Goal: Task Accomplishment & Management: Complete application form

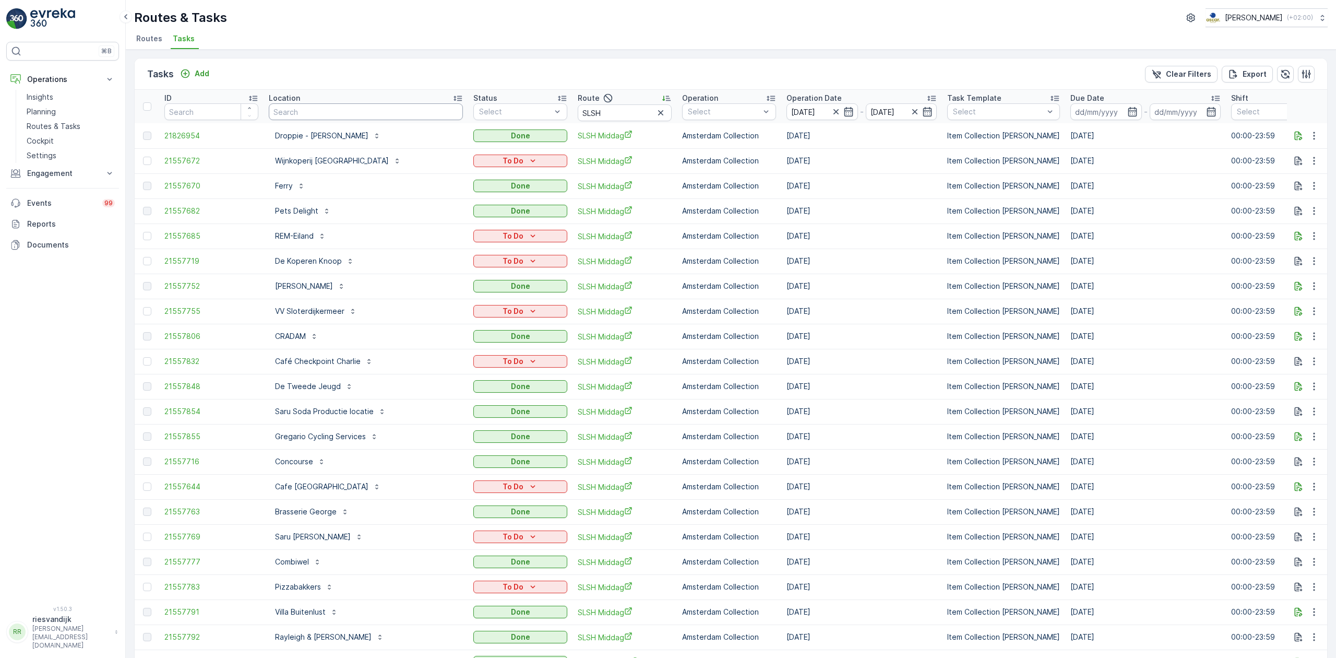
click at [370, 109] on input "text" at bounding box center [366, 111] width 194 height 17
click at [655, 111] on icon "button" at bounding box center [660, 113] width 10 height 10
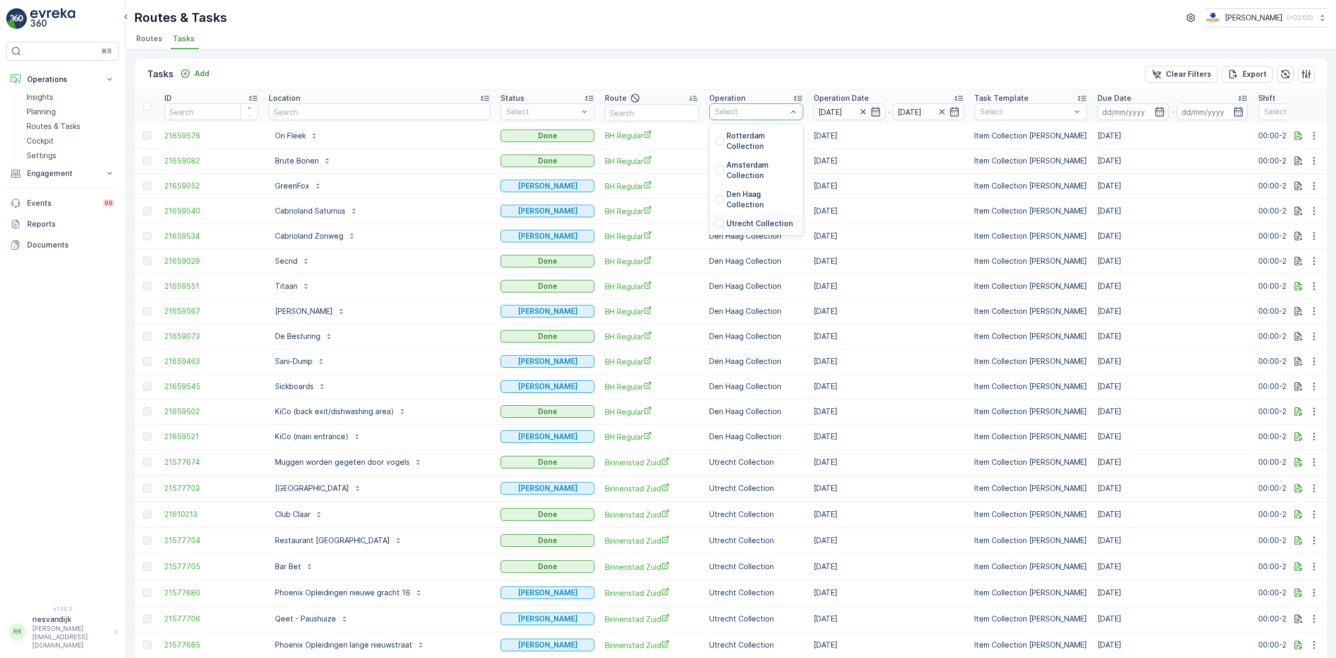
click at [726, 219] on p "Utrecht Collection" at bounding box center [759, 223] width 66 height 10
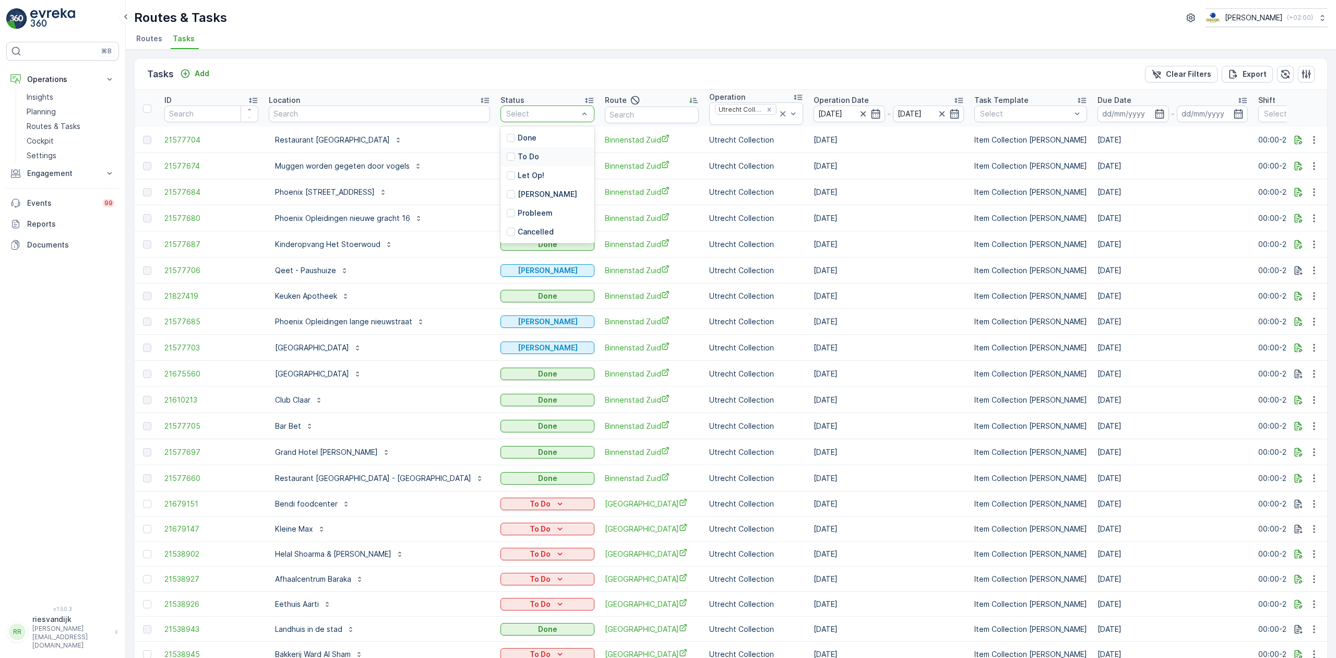
click at [539, 158] on div "To Do" at bounding box center [547, 156] width 94 height 19
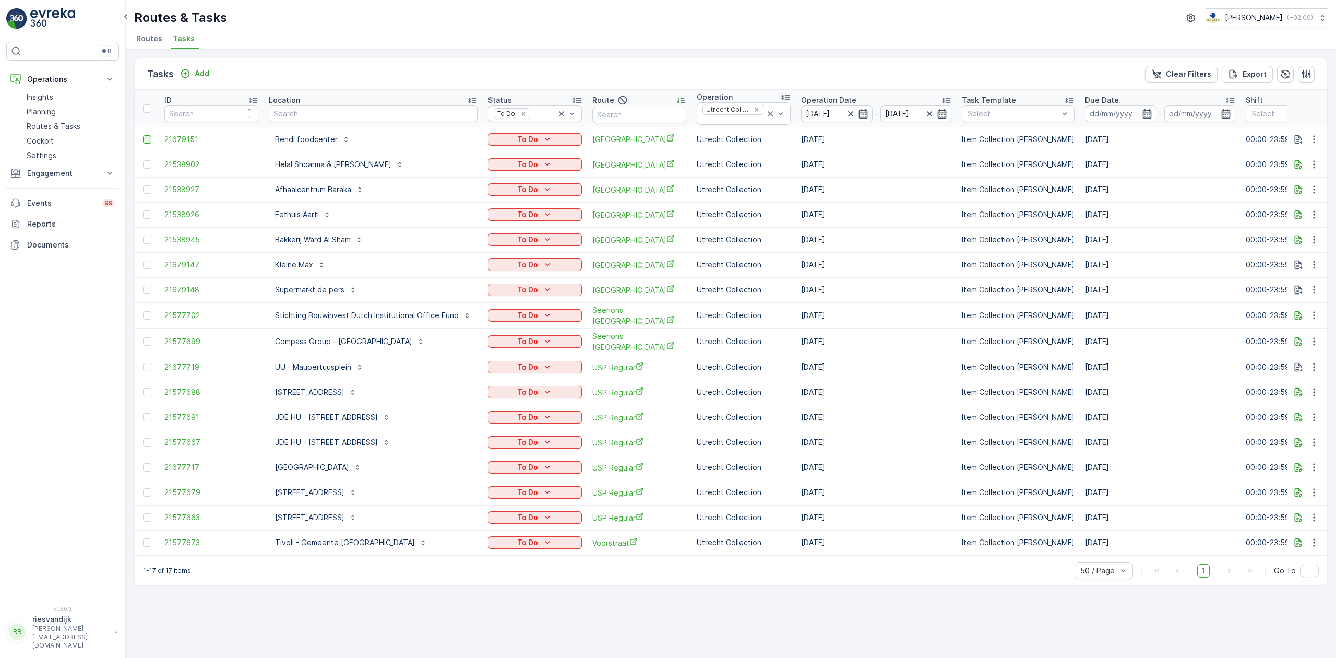
drag, startPoint x: 812, startPoint y: 627, endPoint x: 148, endPoint y: 144, distance: 821.1
click at [148, 144] on div at bounding box center [147, 139] width 8 height 8
click at [143, 135] on input "checkbox" at bounding box center [143, 135] width 0 height 0
click at [151, 290] on div at bounding box center [147, 289] width 8 height 8
click at [143, 285] on input "checkbox" at bounding box center [143, 285] width 0 height 0
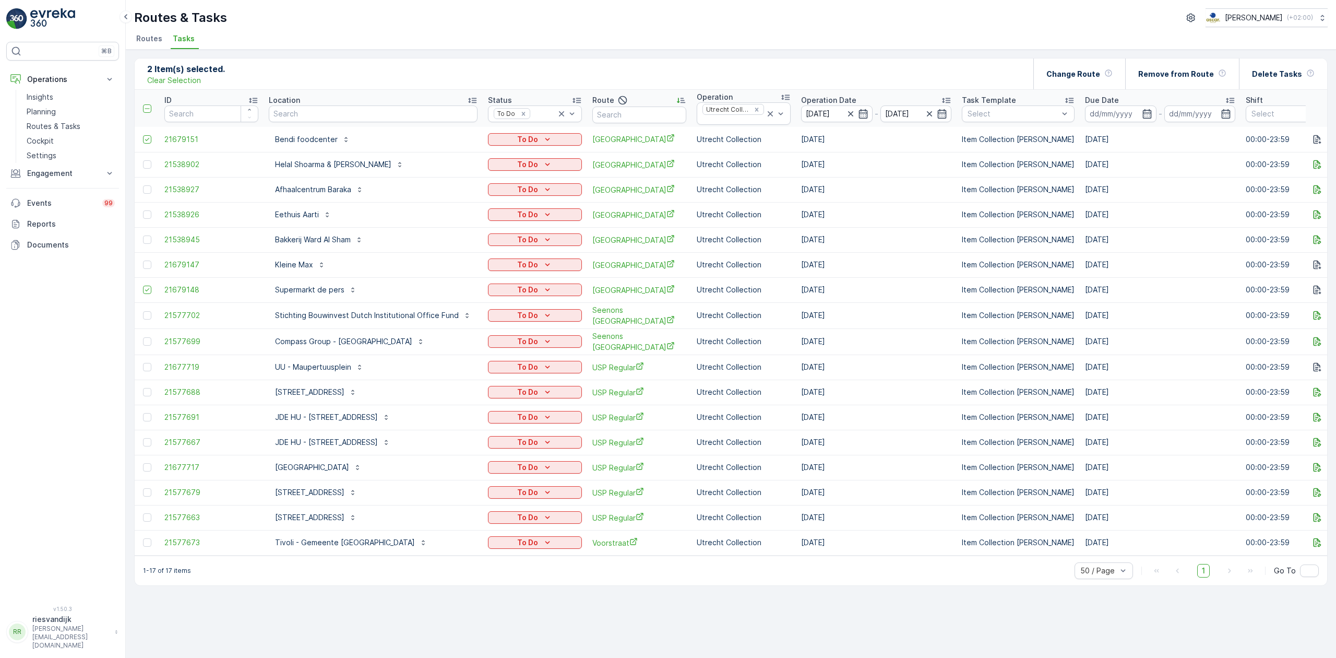
drag, startPoint x: 149, startPoint y: 268, endPoint x: 149, endPoint y: 259, distance: 8.9
click at [149, 268] on div at bounding box center [147, 264] width 8 height 8
click at [143, 260] on input "checkbox" at bounding box center [143, 260] width 0 height 0
click at [147, 241] on div at bounding box center [147, 239] width 8 height 8
click at [143, 235] on input "checkbox" at bounding box center [143, 235] width 0 height 0
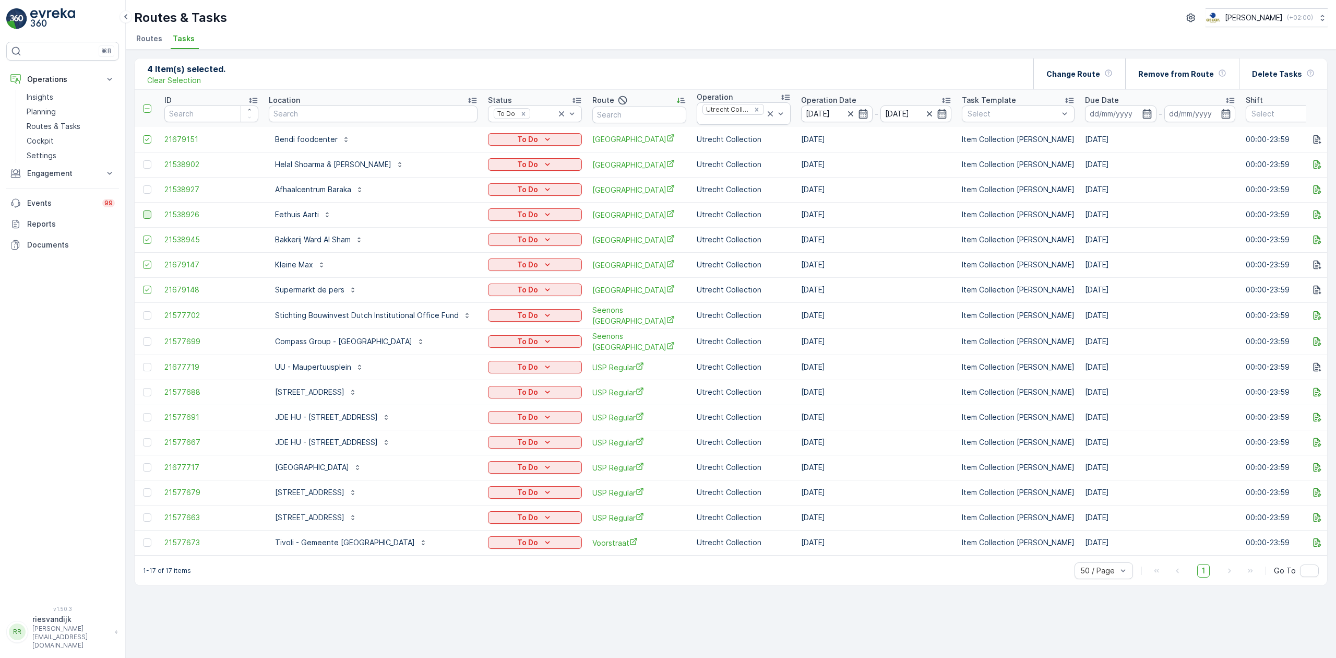
click at [149, 215] on div at bounding box center [147, 214] width 8 height 8
click at [143, 210] on input "checkbox" at bounding box center [143, 210] width 0 height 0
click at [148, 188] on div at bounding box center [147, 189] width 8 height 8
click at [143, 185] on input "checkbox" at bounding box center [143, 185] width 0 height 0
click at [148, 166] on div at bounding box center [147, 164] width 8 height 8
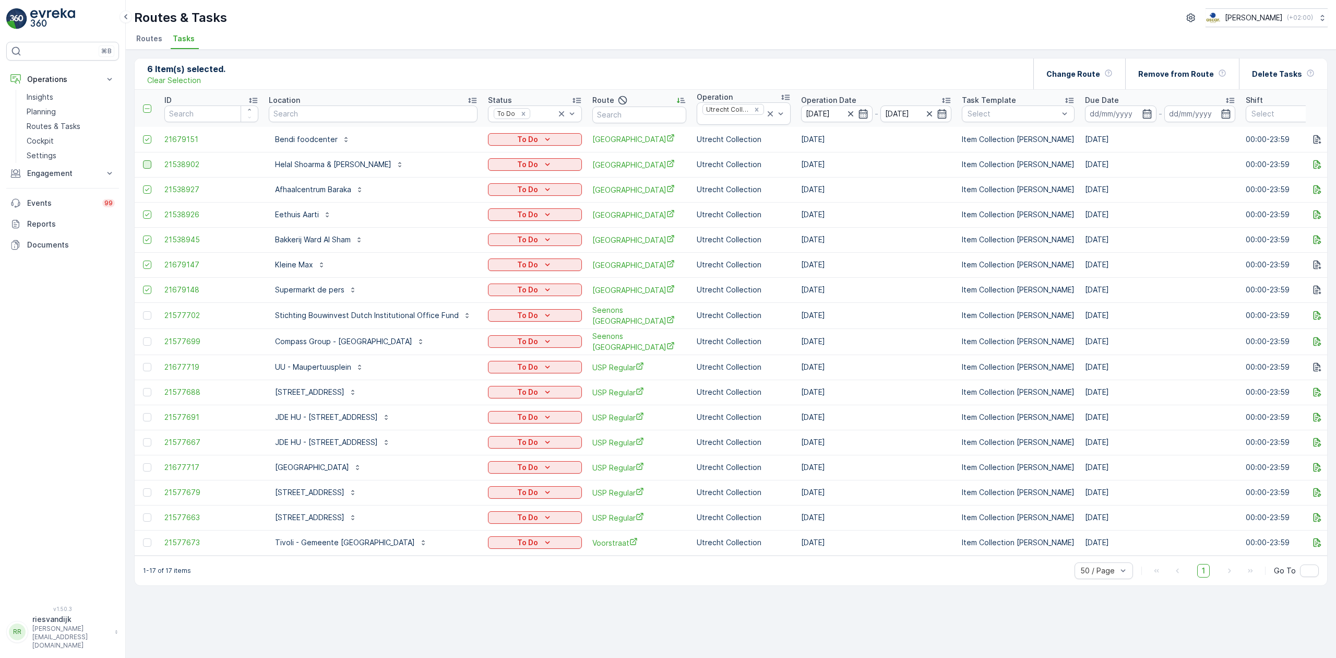
click at [143, 160] on input "checkbox" at bounding box center [143, 160] width 0 height 0
click at [1072, 74] on p "Change Route" at bounding box center [1073, 74] width 54 height 10
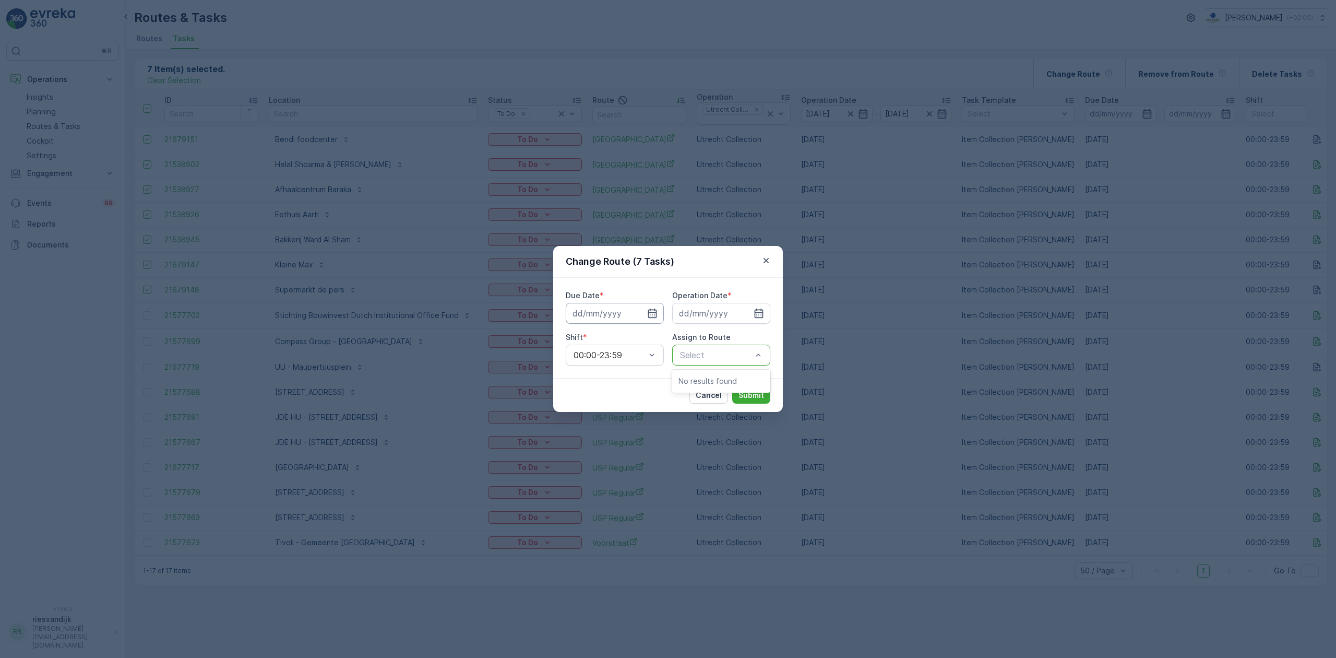
click at [616, 312] on input at bounding box center [615, 313] width 98 height 21
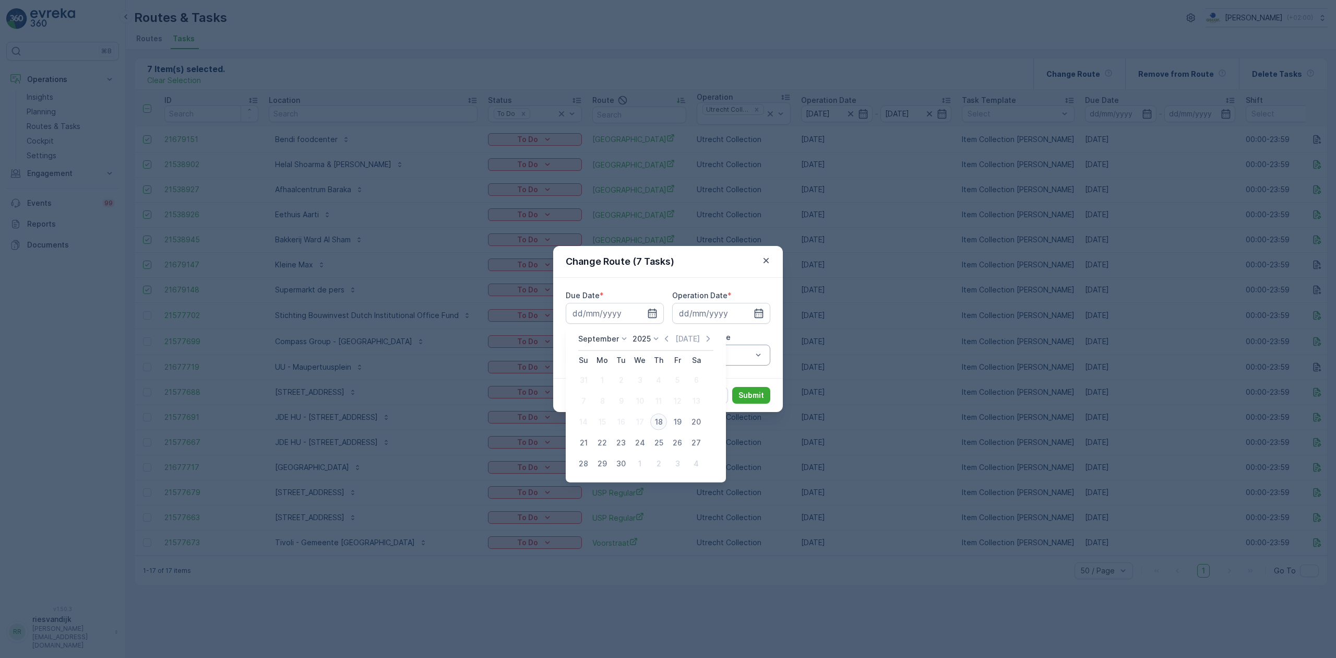
click at [660, 422] on div "18" at bounding box center [658, 421] width 17 height 17
type input "[DATE]"
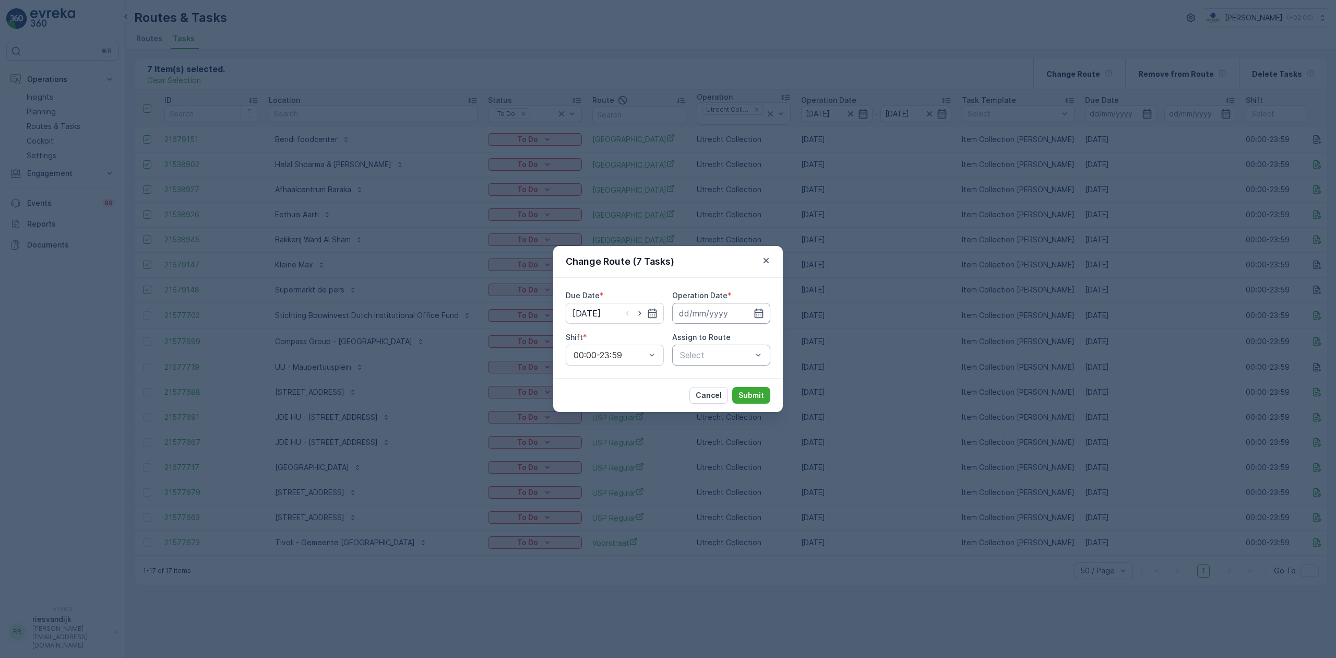
click at [702, 318] on input at bounding box center [721, 313] width 98 height 21
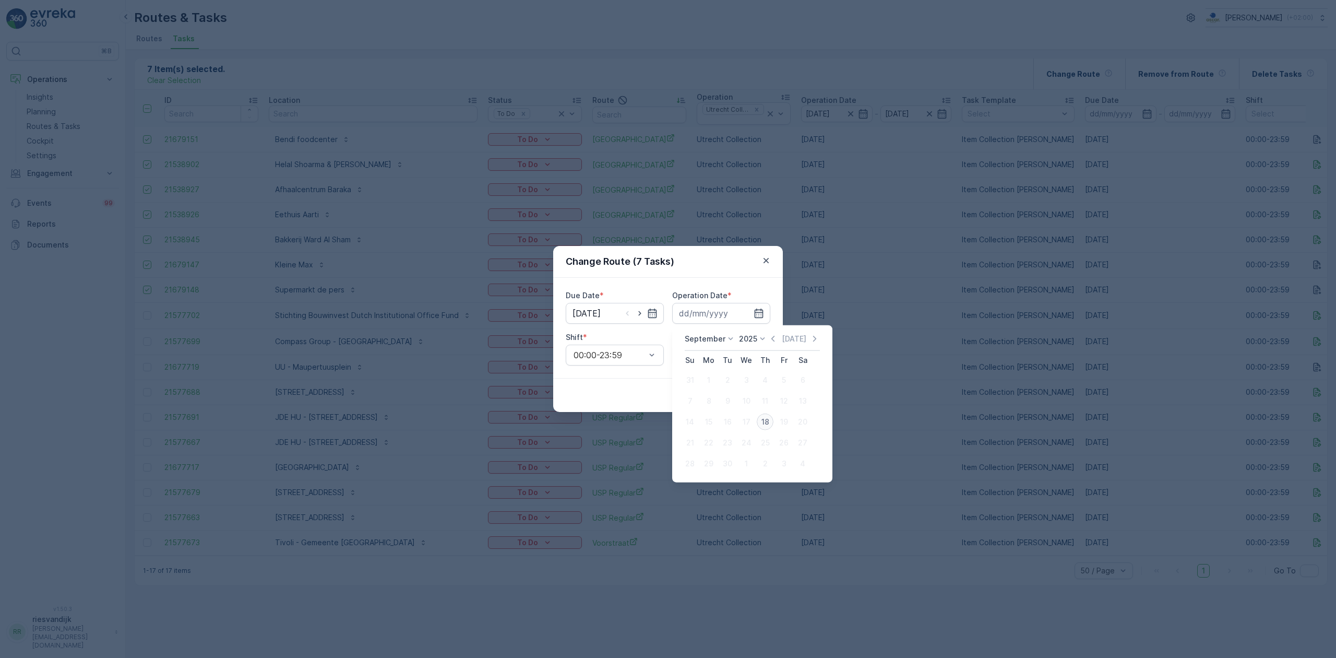
click at [765, 422] on div "18" at bounding box center [765, 421] width 17 height 17
type input "[DATE]"
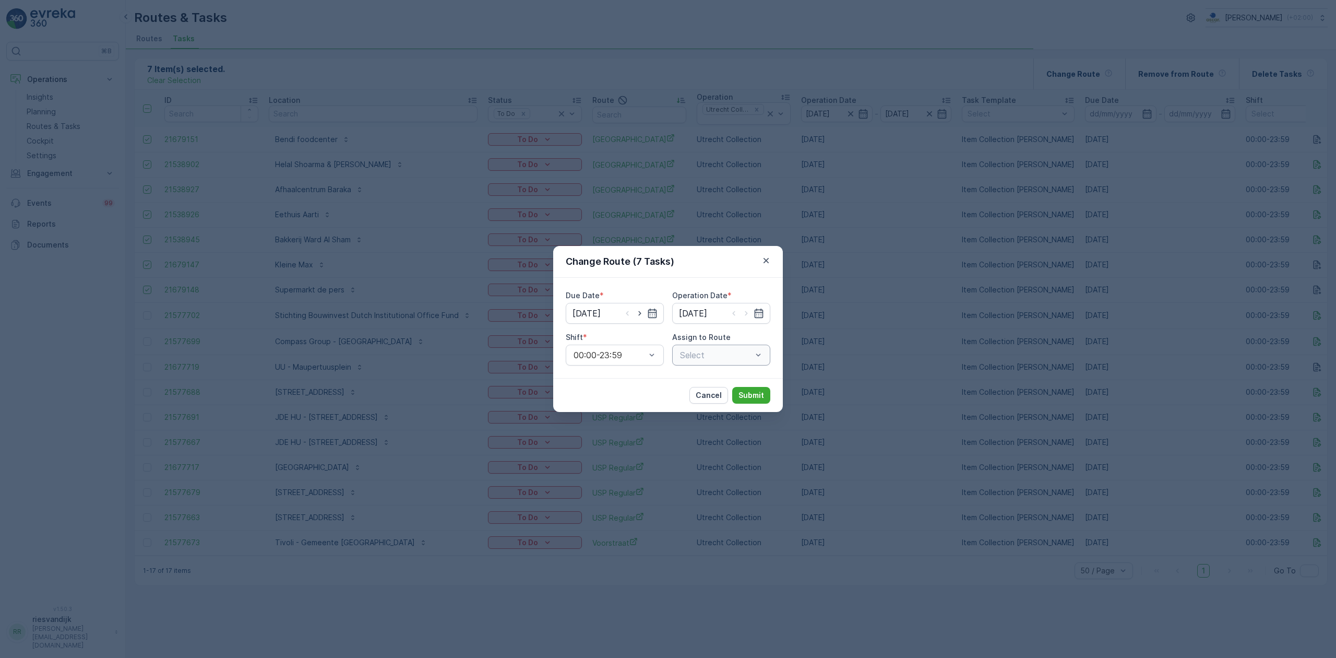
click at [722, 355] on div "Select" at bounding box center [721, 354] width 98 height 21
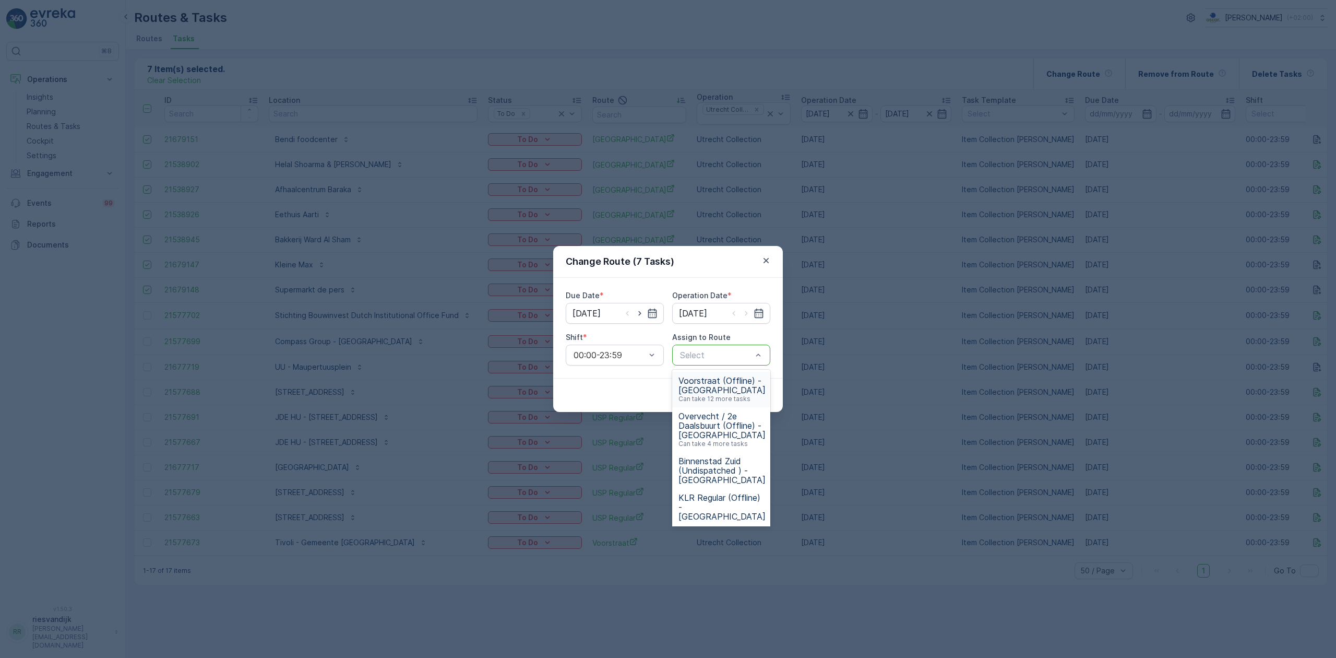
click at [738, 393] on span "Voorstraat (Offline) - [GEOGRAPHIC_DATA]" at bounding box center [721, 385] width 87 height 19
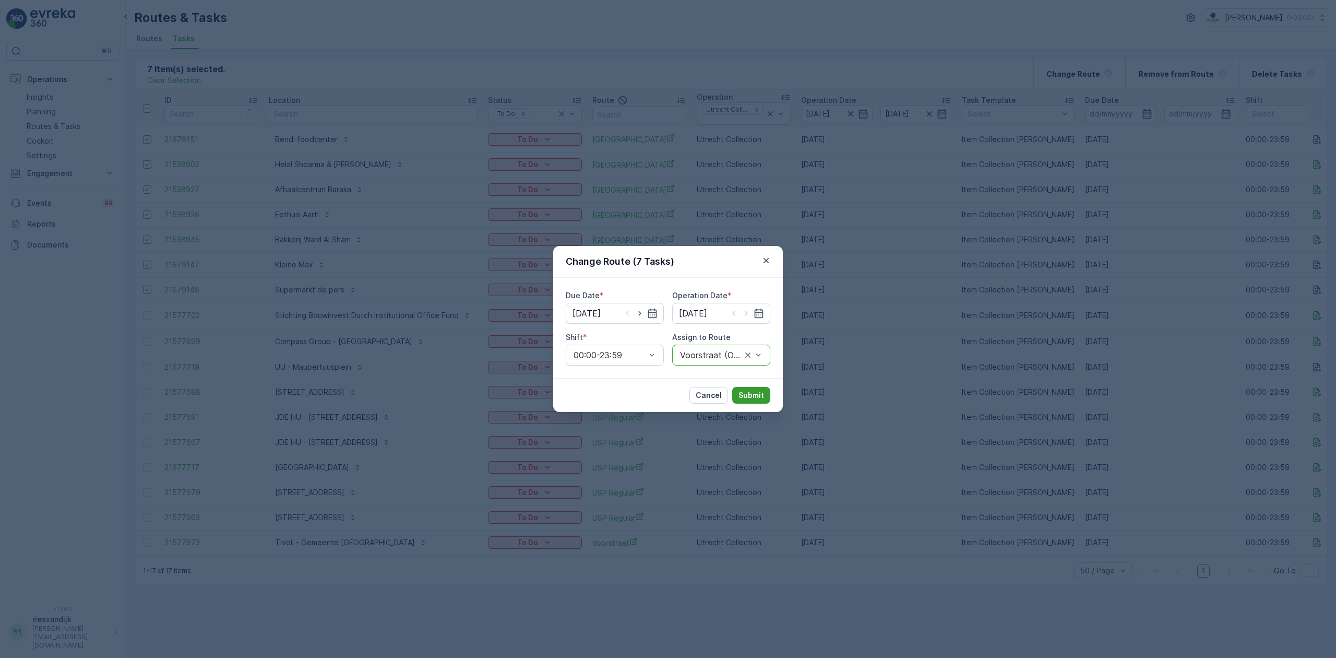
click at [748, 397] on p "Submit" at bounding box center [751, 395] width 26 height 10
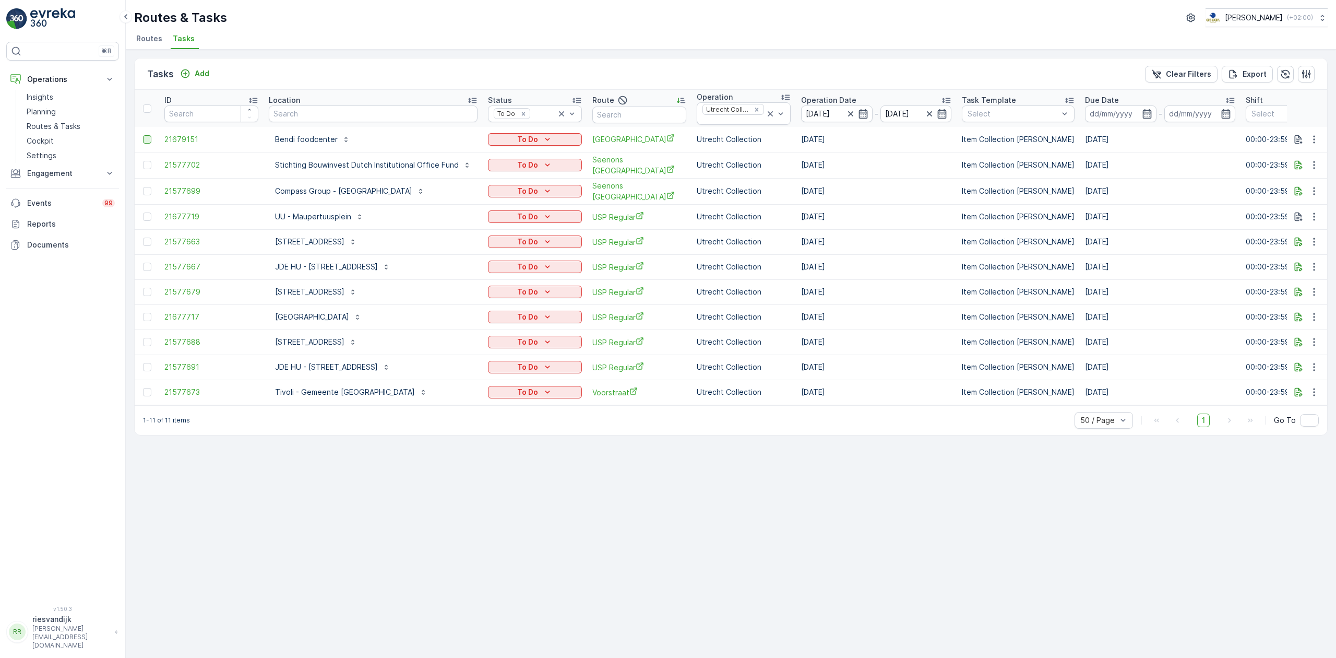
click at [147, 143] on div at bounding box center [147, 139] width 8 height 8
click at [143, 135] on input "checkbox" at bounding box center [143, 135] width 0 height 0
click at [146, 163] on div at bounding box center [147, 165] width 8 height 8
click at [143, 161] on input "checkbox" at bounding box center [143, 161] width 0 height 0
click at [147, 191] on div at bounding box center [147, 191] width 8 height 8
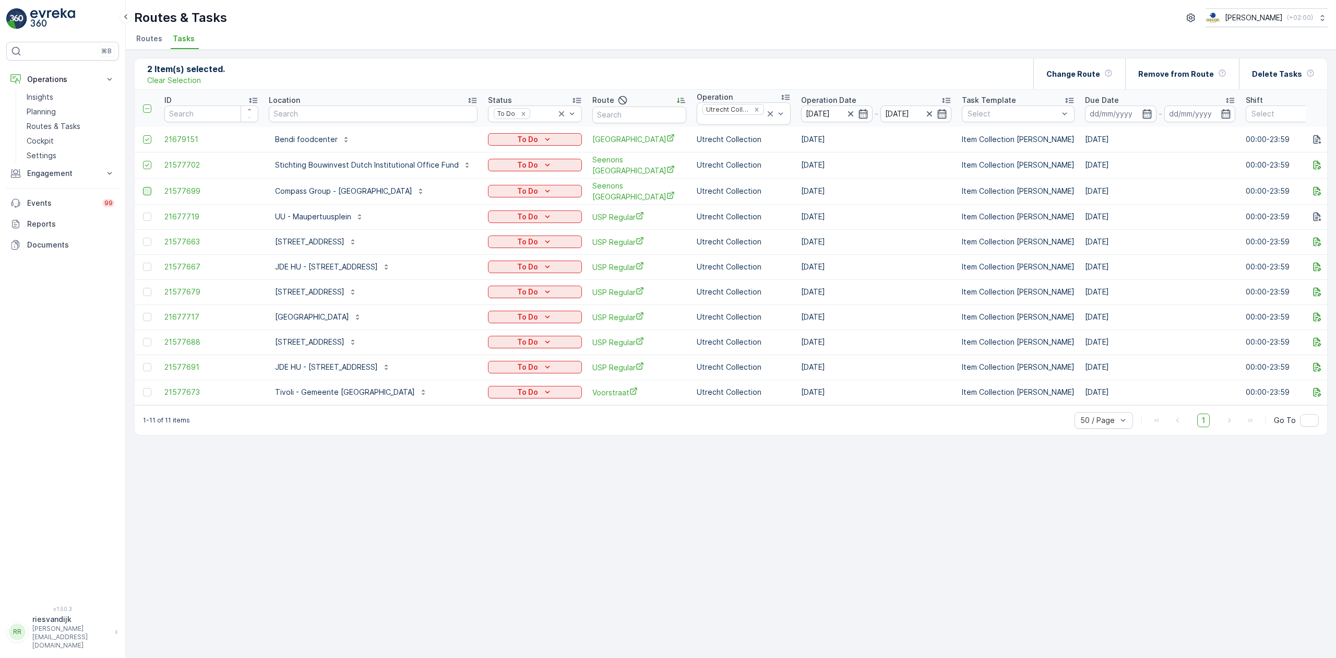
click at [143, 187] on input "checkbox" at bounding box center [143, 187] width 0 height 0
click at [1100, 77] on p "Change Route" at bounding box center [1073, 74] width 54 height 10
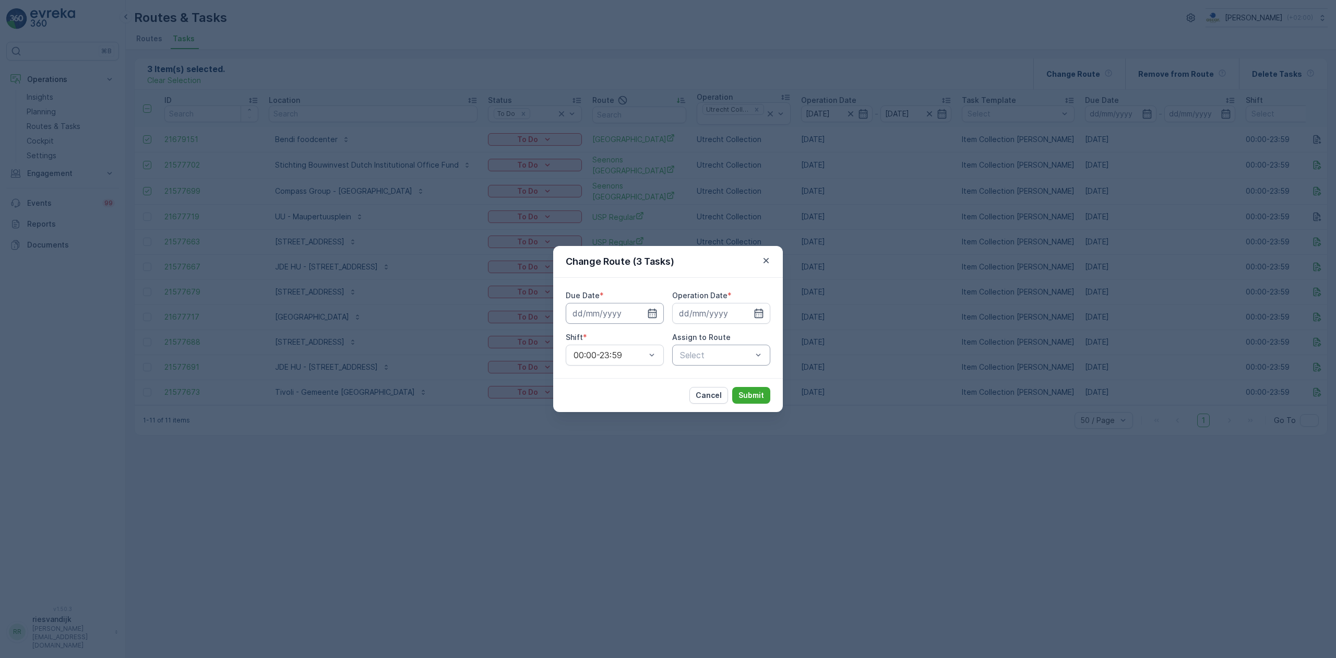
click at [616, 316] on input at bounding box center [615, 313] width 98 height 21
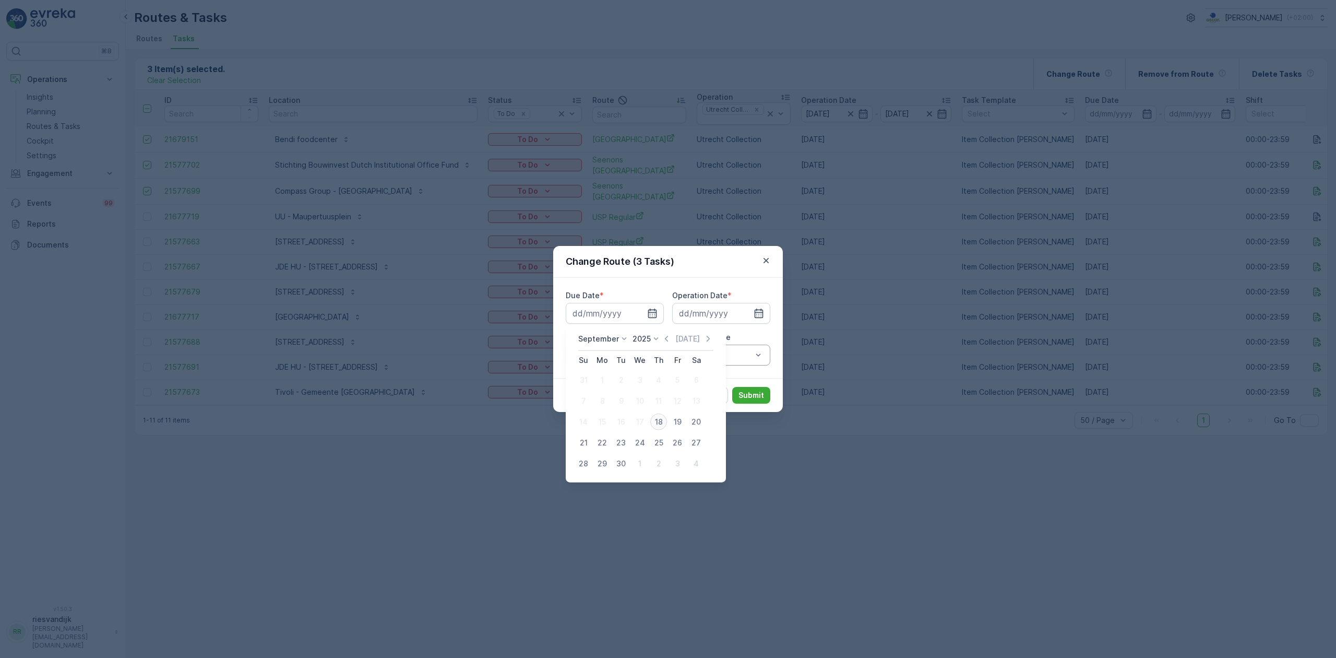
click at [656, 424] on div "18" at bounding box center [658, 421] width 17 height 17
type input "[DATE]"
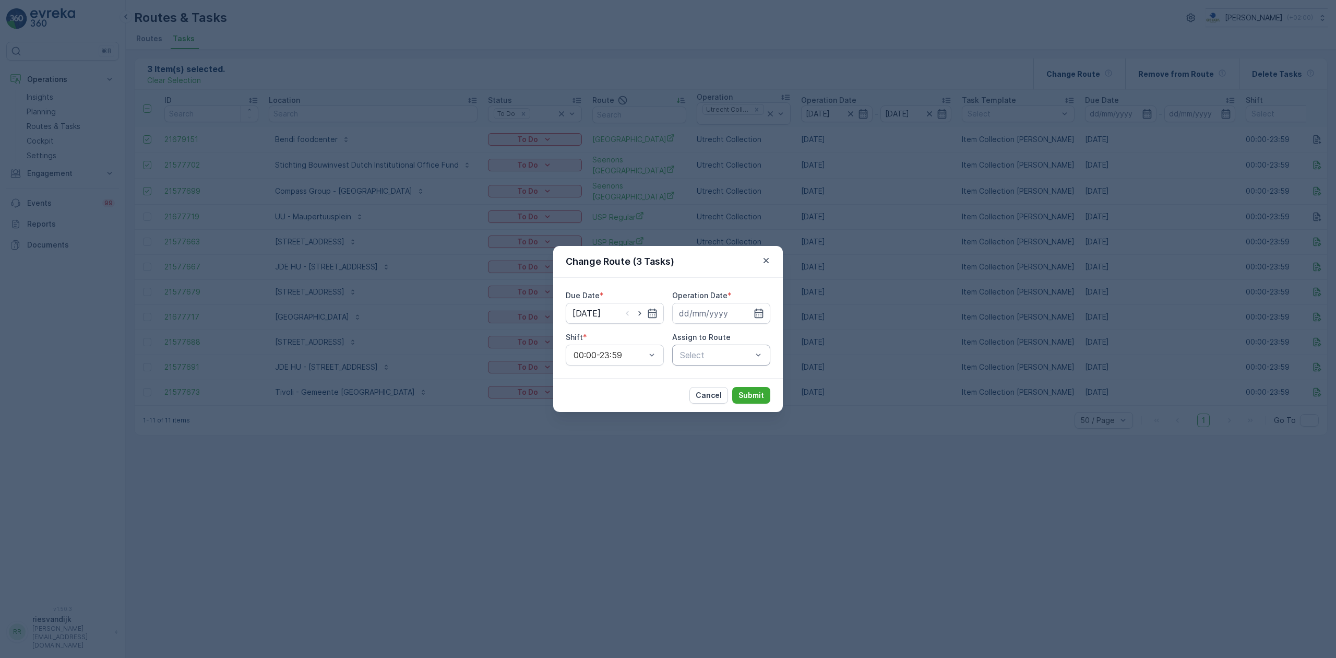
click at [716, 318] on input at bounding box center [721, 313] width 98 height 21
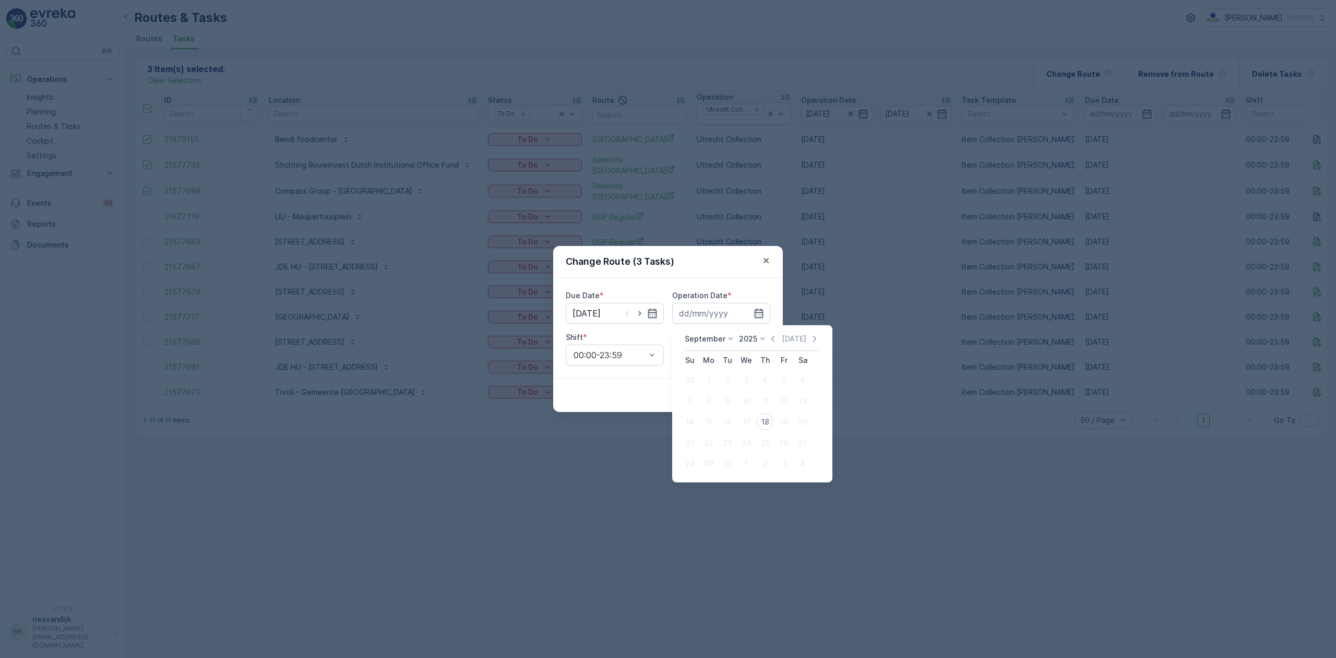
click at [762, 416] on div "18" at bounding box center [765, 421] width 17 height 17
type input "[DATE]"
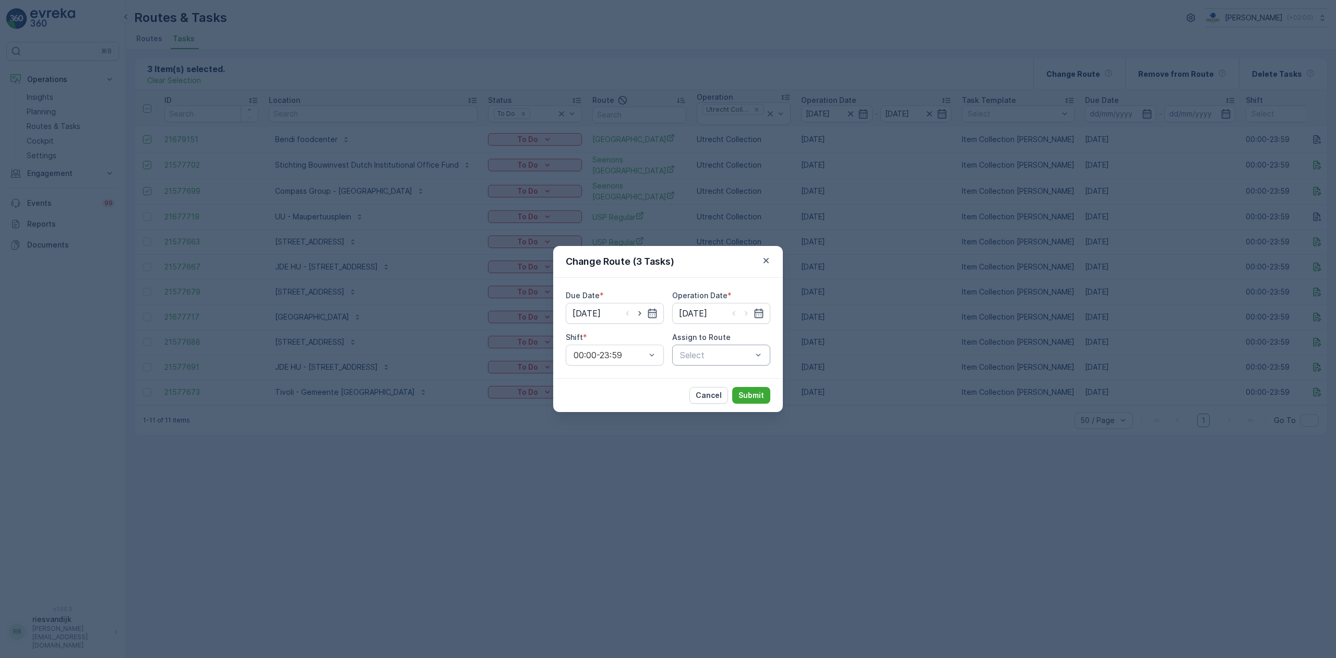
click at [709, 352] on div "Select" at bounding box center [721, 354] width 98 height 21
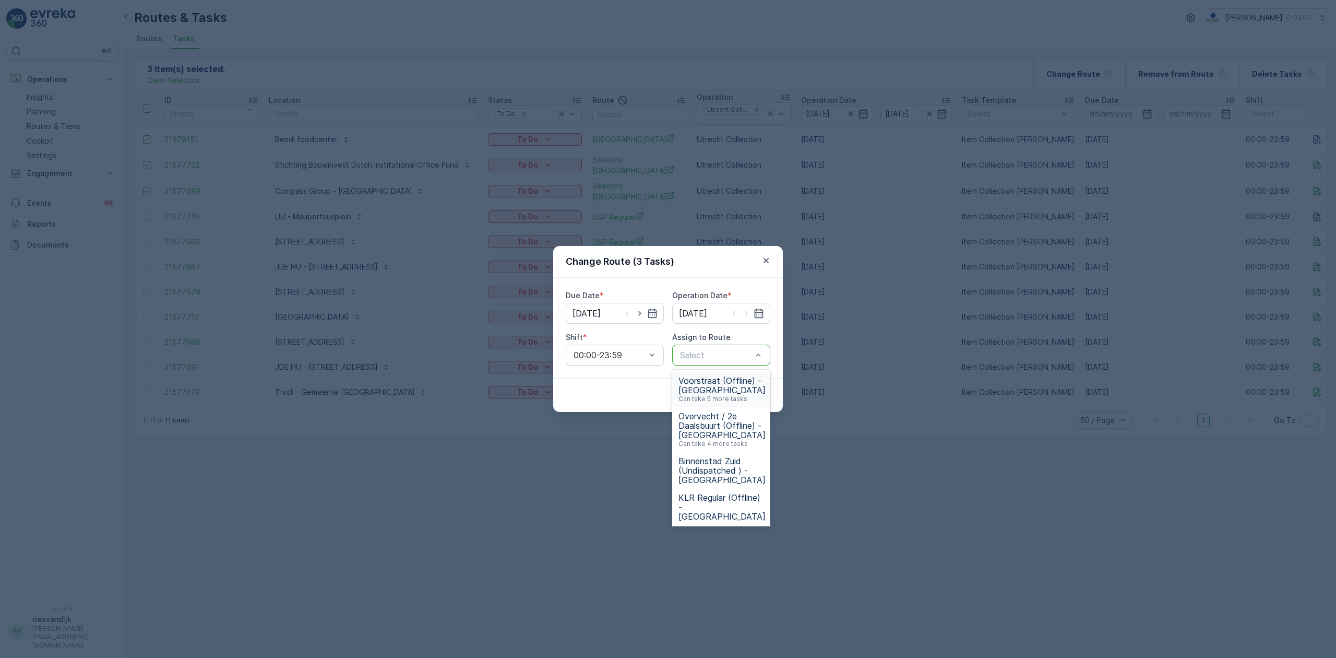
click at [723, 391] on span "Voorstraat (Offline) - [GEOGRAPHIC_DATA]" at bounding box center [721, 385] width 87 height 19
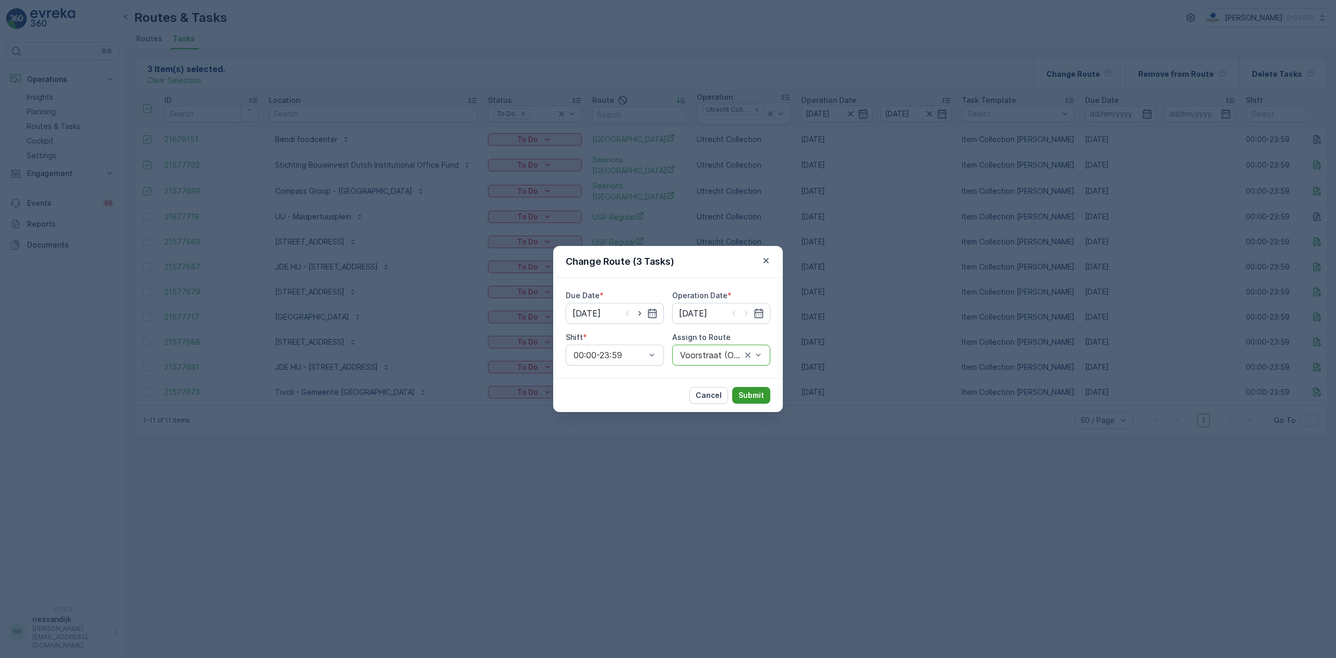
click at [751, 393] on p "Submit" at bounding box center [751, 395] width 26 height 10
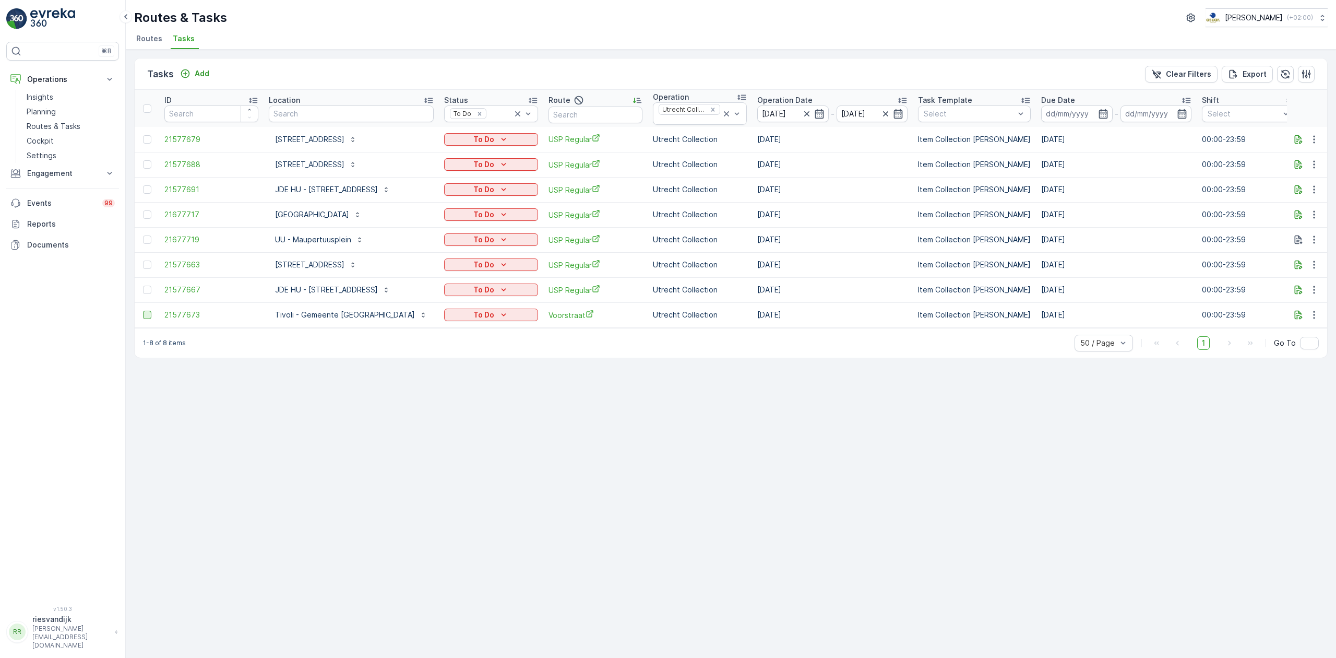
click at [143, 315] on div at bounding box center [147, 315] width 8 height 8
click at [143, 311] on input "checkbox" at bounding box center [143, 311] width 0 height 0
click at [1095, 72] on p "Change Route" at bounding box center [1073, 74] width 54 height 10
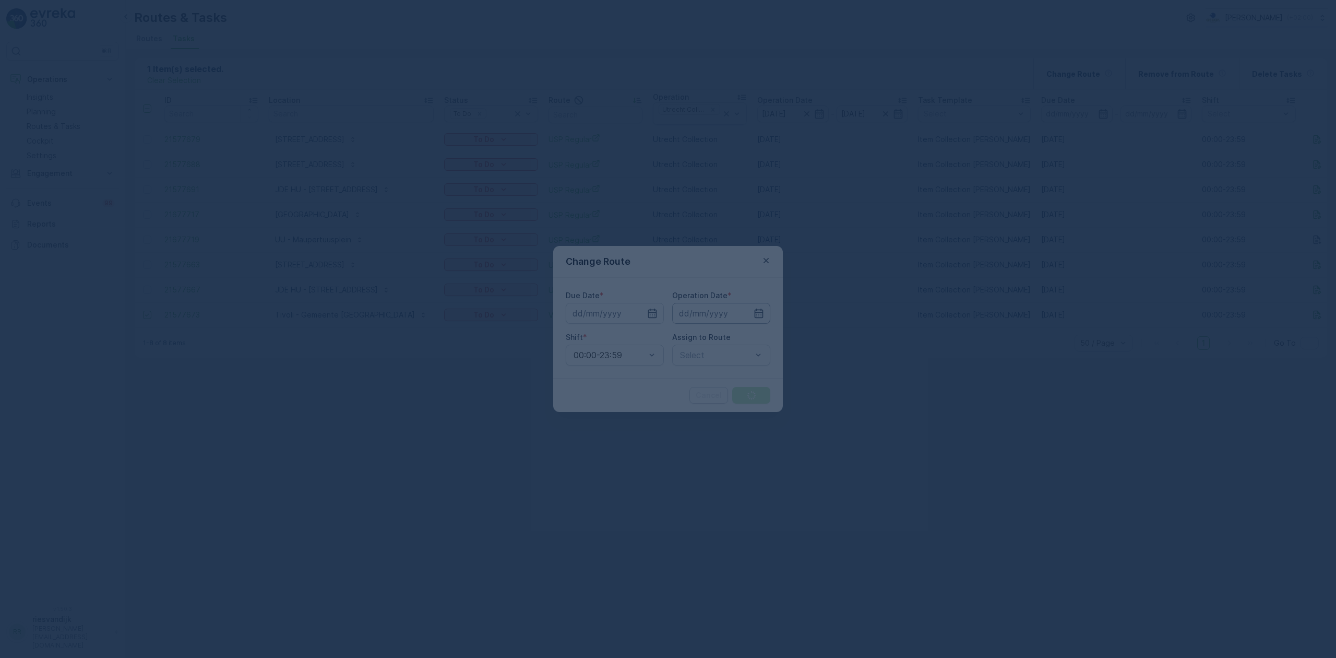
type input "[DATE]"
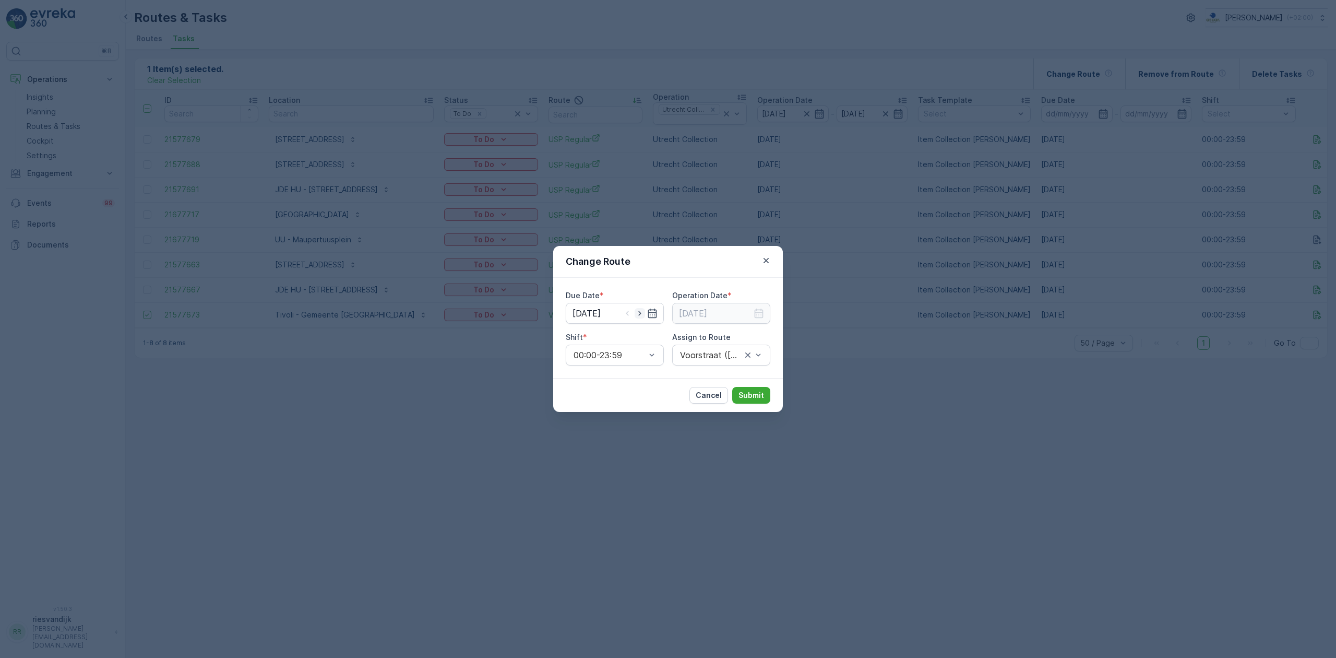
click at [644, 313] on icon "button" at bounding box center [640, 313] width 10 height 10
type input "[DATE]"
click at [727, 310] on input at bounding box center [721, 313] width 98 height 21
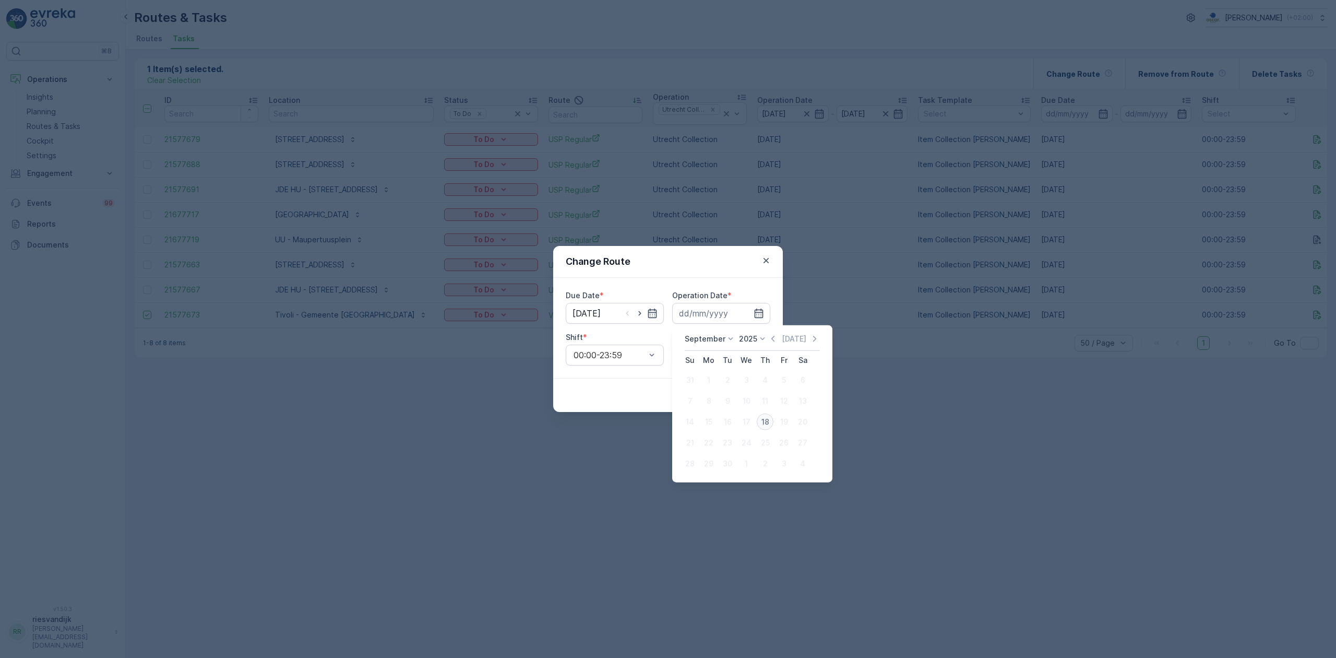
click at [767, 418] on div "18" at bounding box center [765, 421] width 17 height 17
type input "[DATE]"
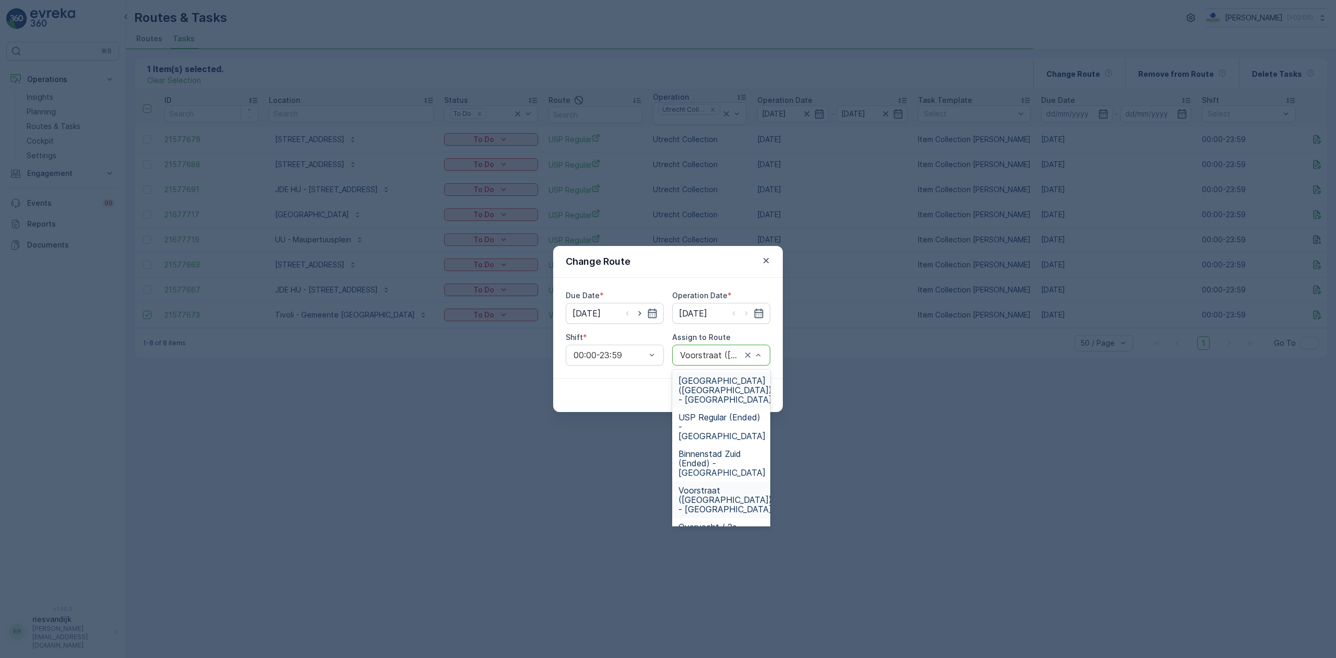
click at [721, 360] on div "Voorstraat ([GEOGRAPHIC_DATA]) - [GEOGRAPHIC_DATA]" at bounding box center [721, 354] width 98 height 21
click at [724, 431] on span "Voorstraat (Offline) - [GEOGRAPHIC_DATA]" at bounding box center [721, 430] width 87 height 19
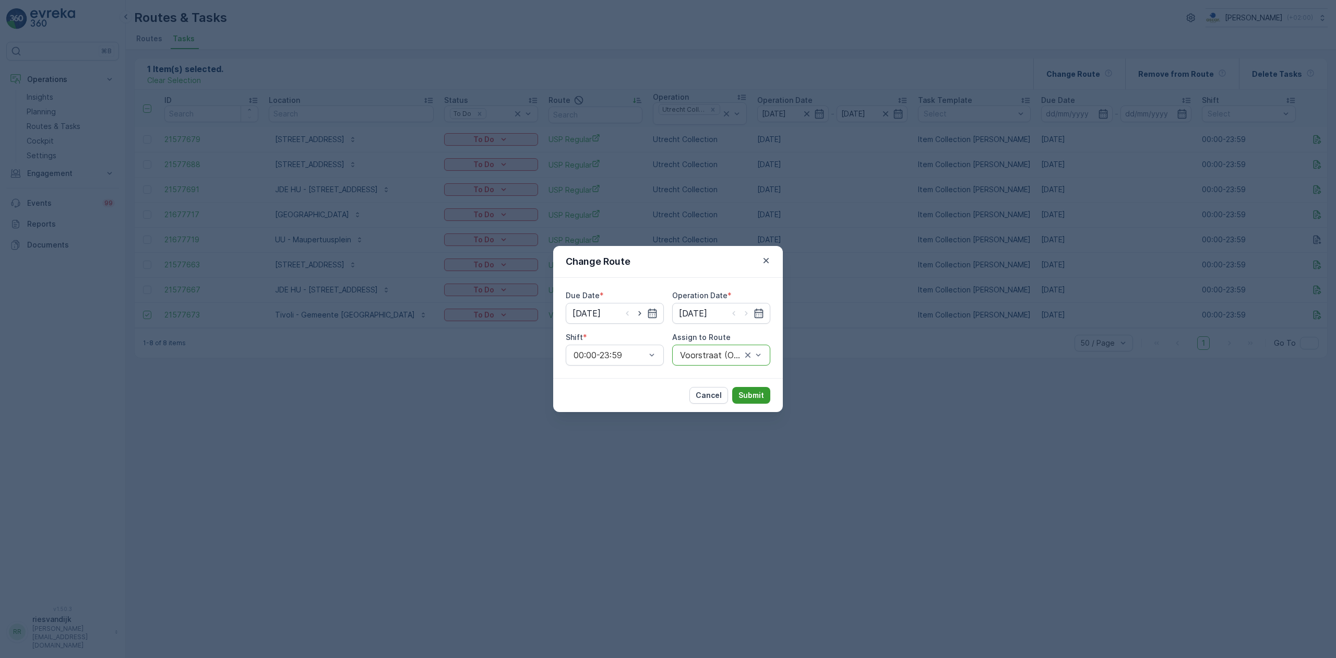
click at [744, 395] on p "Submit" at bounding box center [751, 395] width 26 height 10
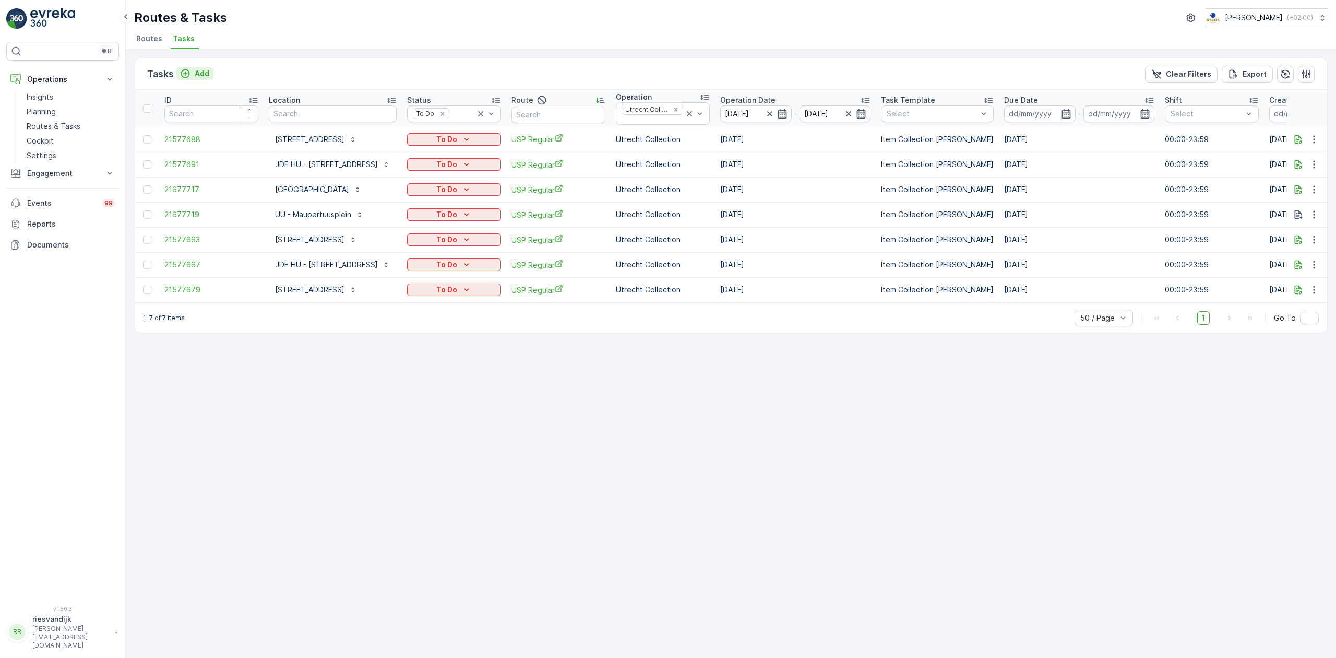
click at [184, 78] on icon "Add" at bounding box center [185, 73] width 9 height 9
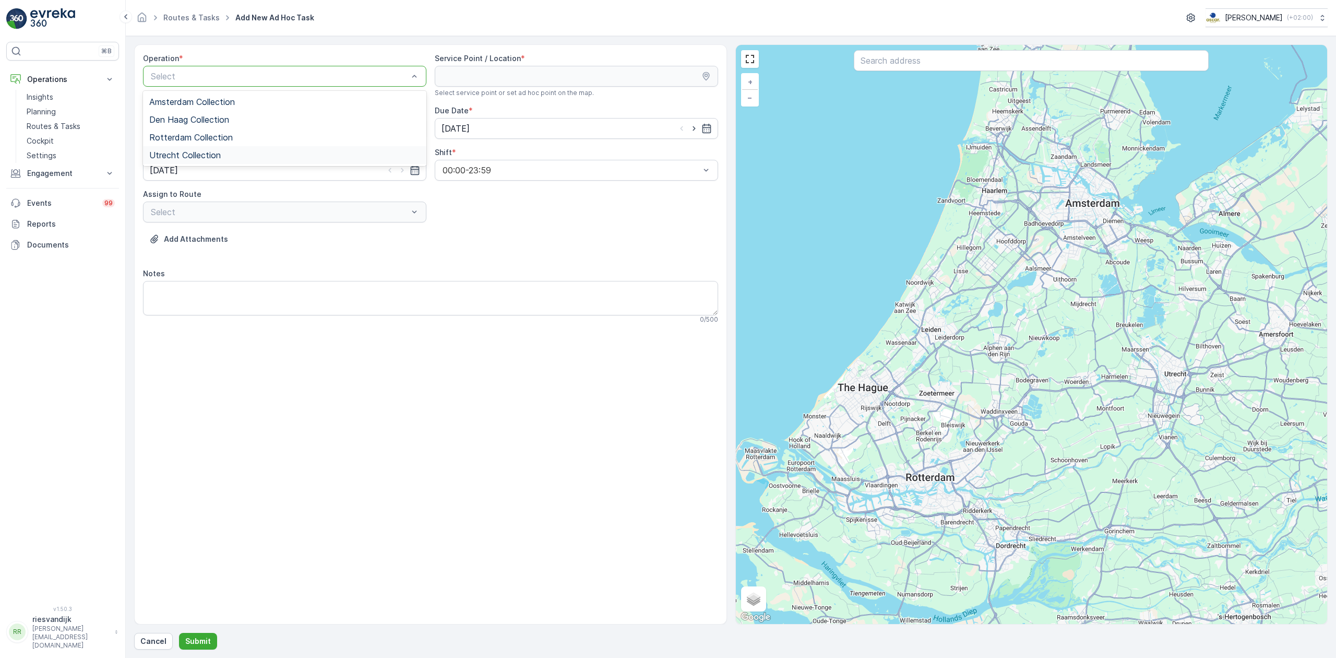
click at [229, 152] on div "Utrecht Collection" at bounding box center [284, 154] width 271 height 9
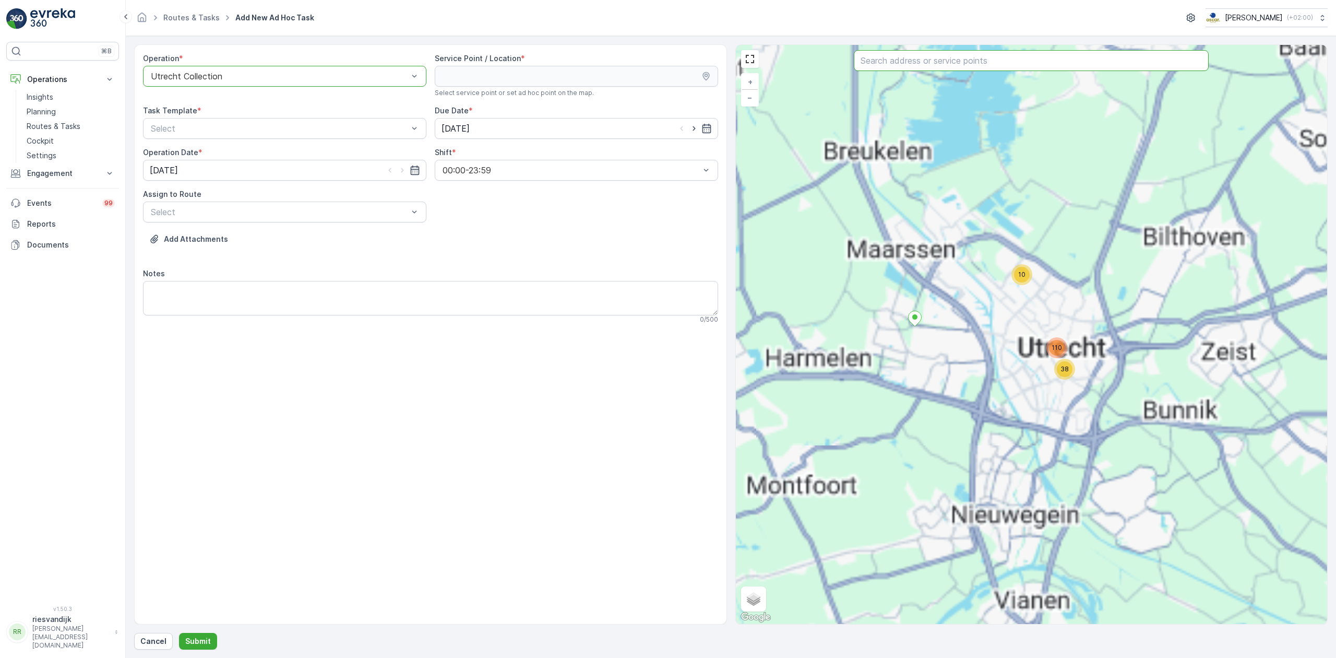
click at [948, 65] on input "text" at bounding box center [1031, 60] width 355 height 21
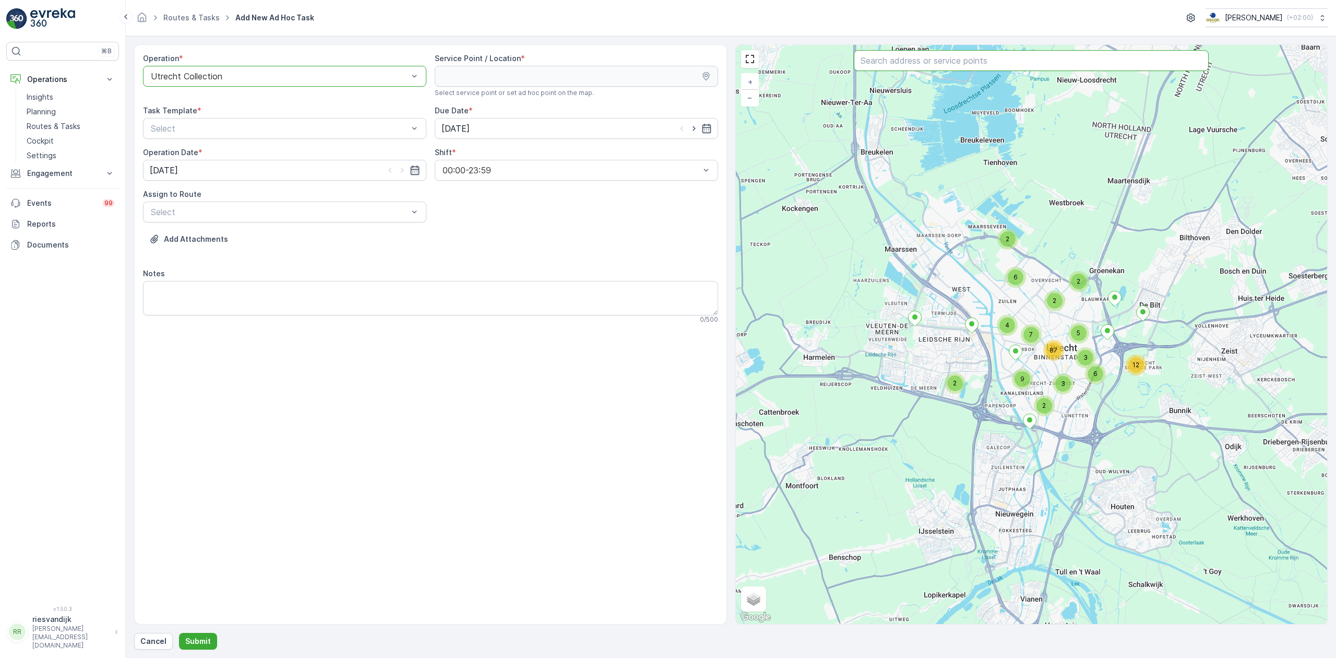
click at [948, 65] on input "text" at bounding box center [1031, 60] width 355 height 21
type input "stadspla"
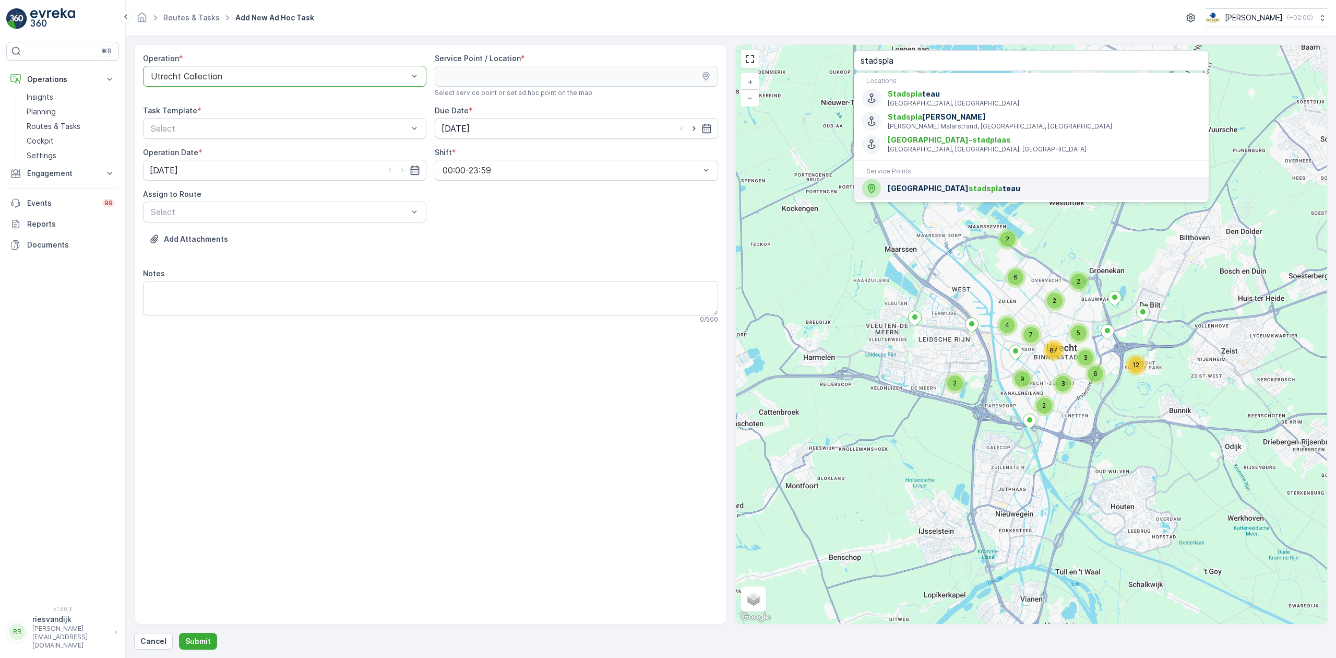
drag, startPoint x: 1000, startPoint y: 188, endPoint x: 995, endPoint y: 186, distance: 6.3
click at [1001, 188] on span "Gemeene Utrecht stadspla teau" at bounding box center [1044, 188] width 313 height 10
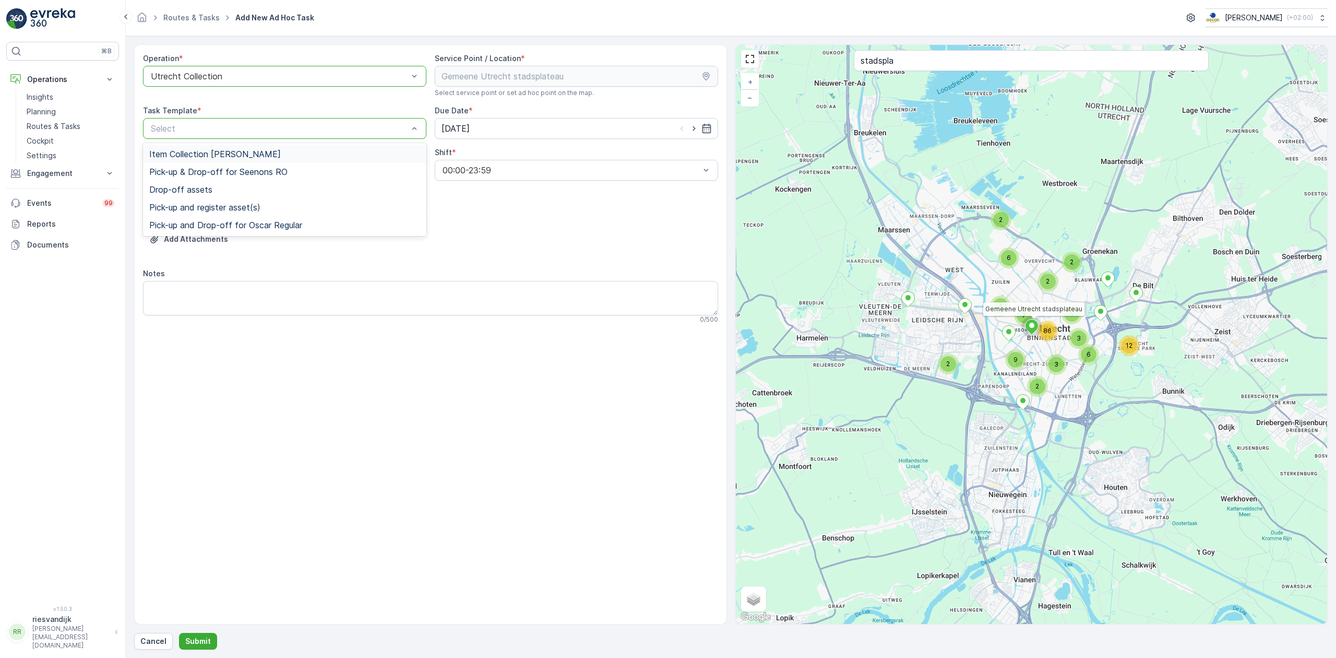
click at [280, 136] on div "Select" at bounding box center [284, 128] width 283 height 21
click at [274, 154] on div "Item Collection [PERSON_NAME]" at bounding box center [284, 153] width 271 height 9
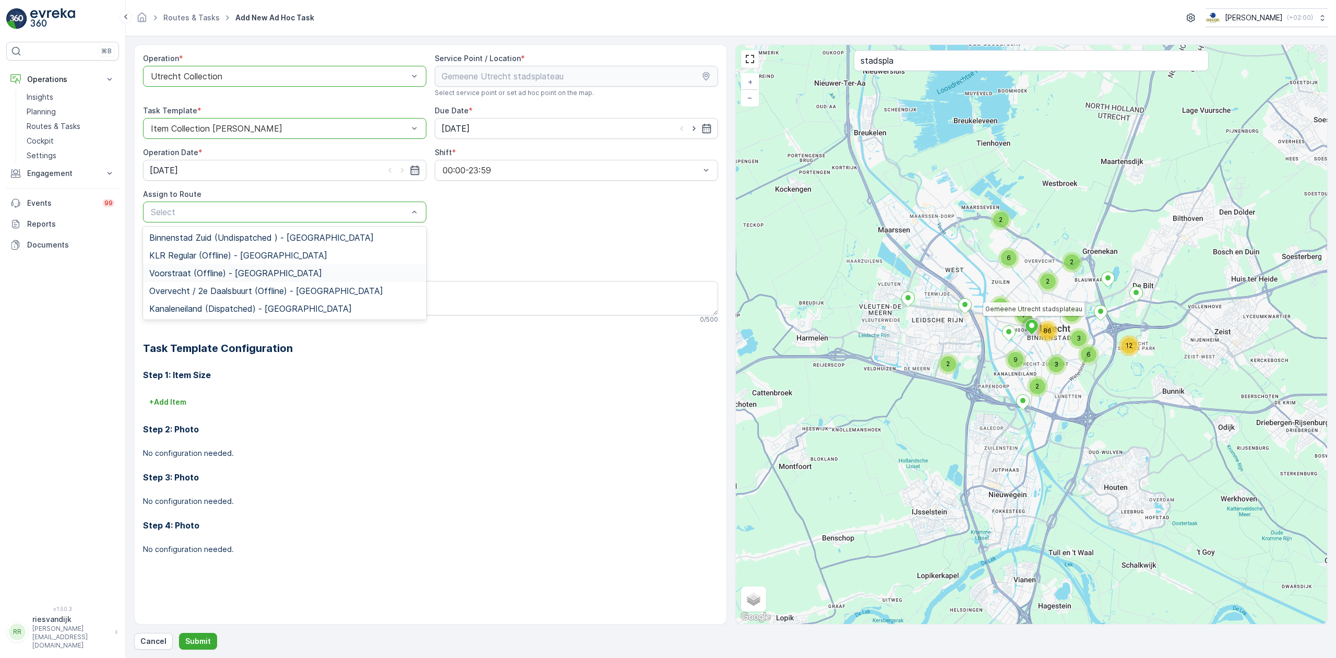
click at [226, 277] on span "Voorstraat (Offline) - [GEOGRAPHIC_DATA]" at bounding box center [235, 272] width 173 height 9
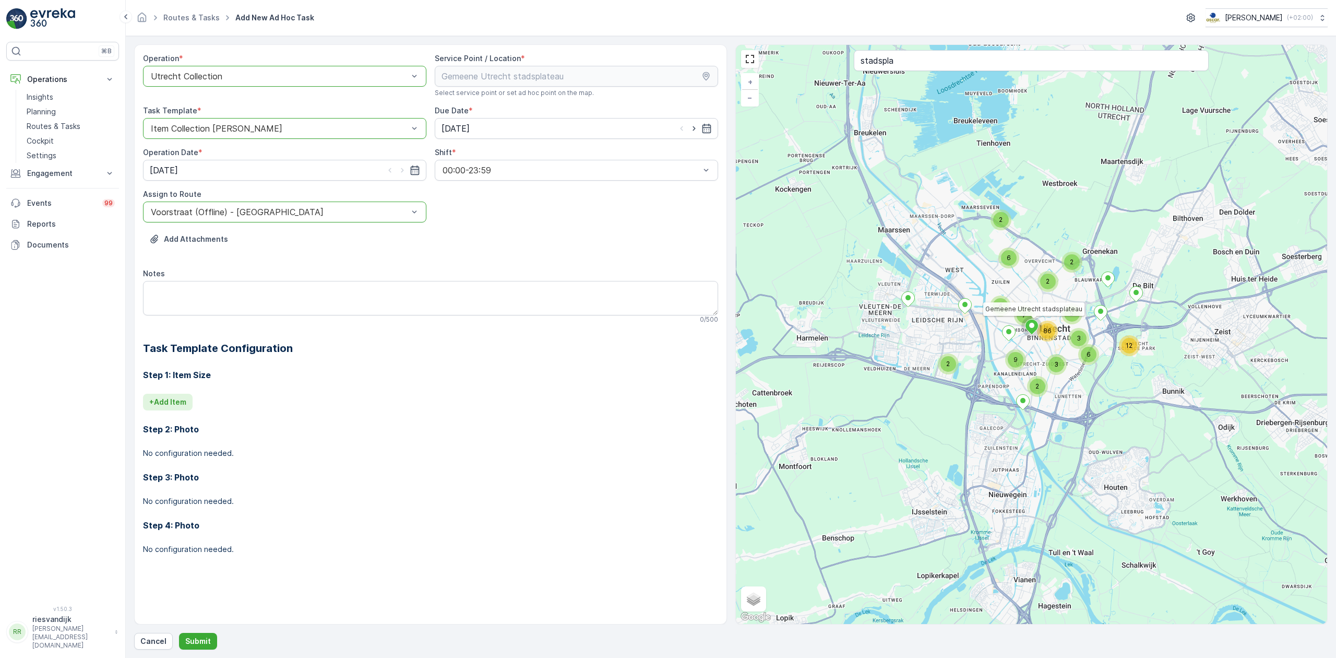
click at [170, 402] on p "+ Add Item" at bounding box center [167, 402] width 37 height 10
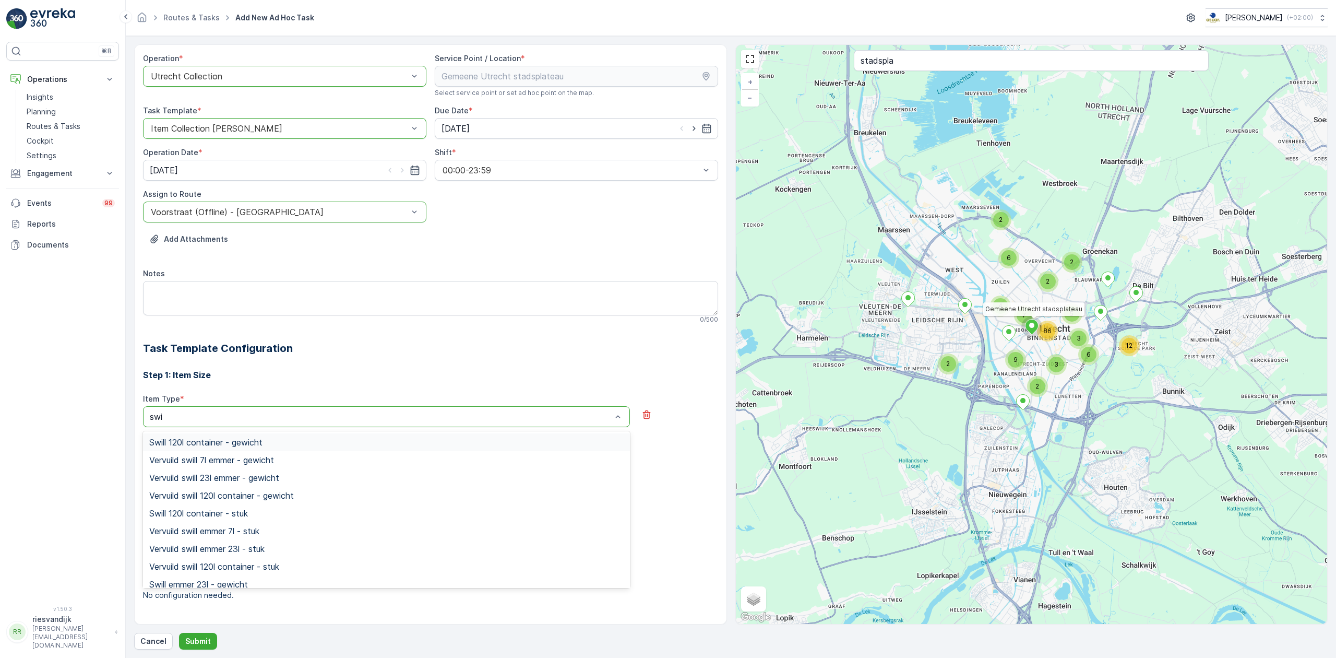
type input "swil"
click at [252, 516] on div "Swill 120l container - stuk" at bounding box center [386, 512] width 474 height 9
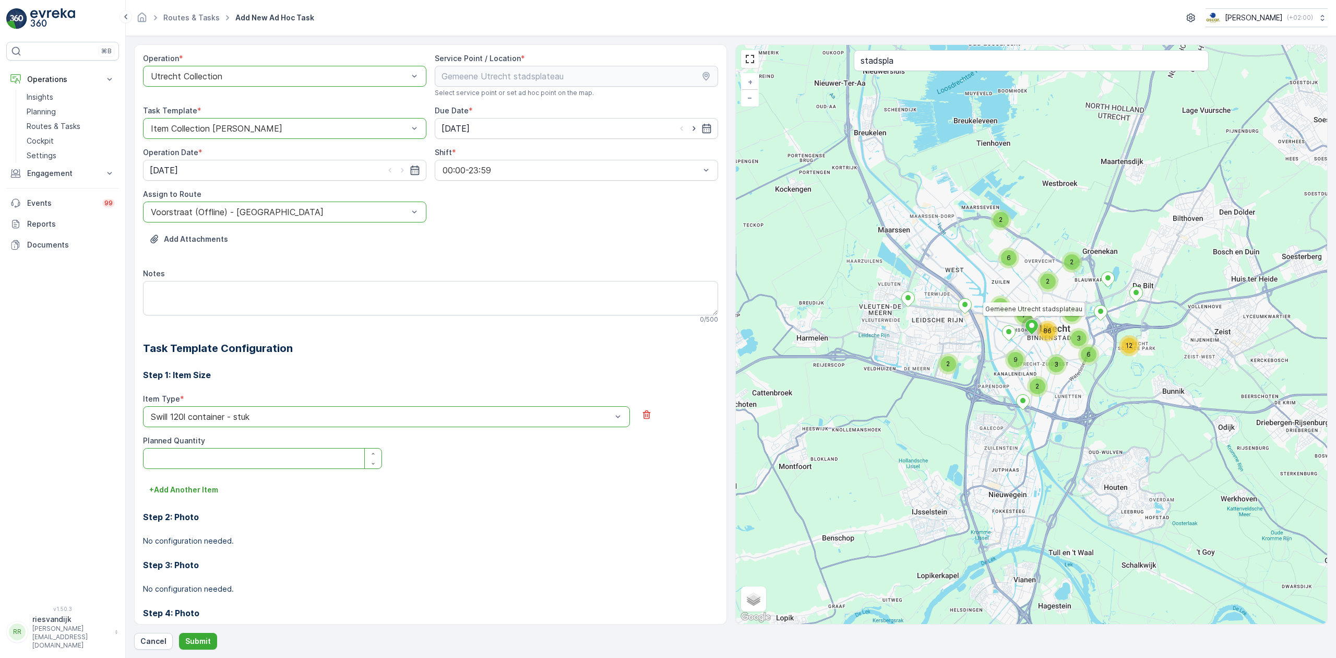
click at [278, 458] on Quantity "Planned Quantity" at bounding box center [262, 458] width 239 height 21
type Quantity "10"
click at [205, 643] on p "Submit" at bounding box center [198, 641] width 26 height 10
